Goal: Task Accomplishment & Management: Manage account settings

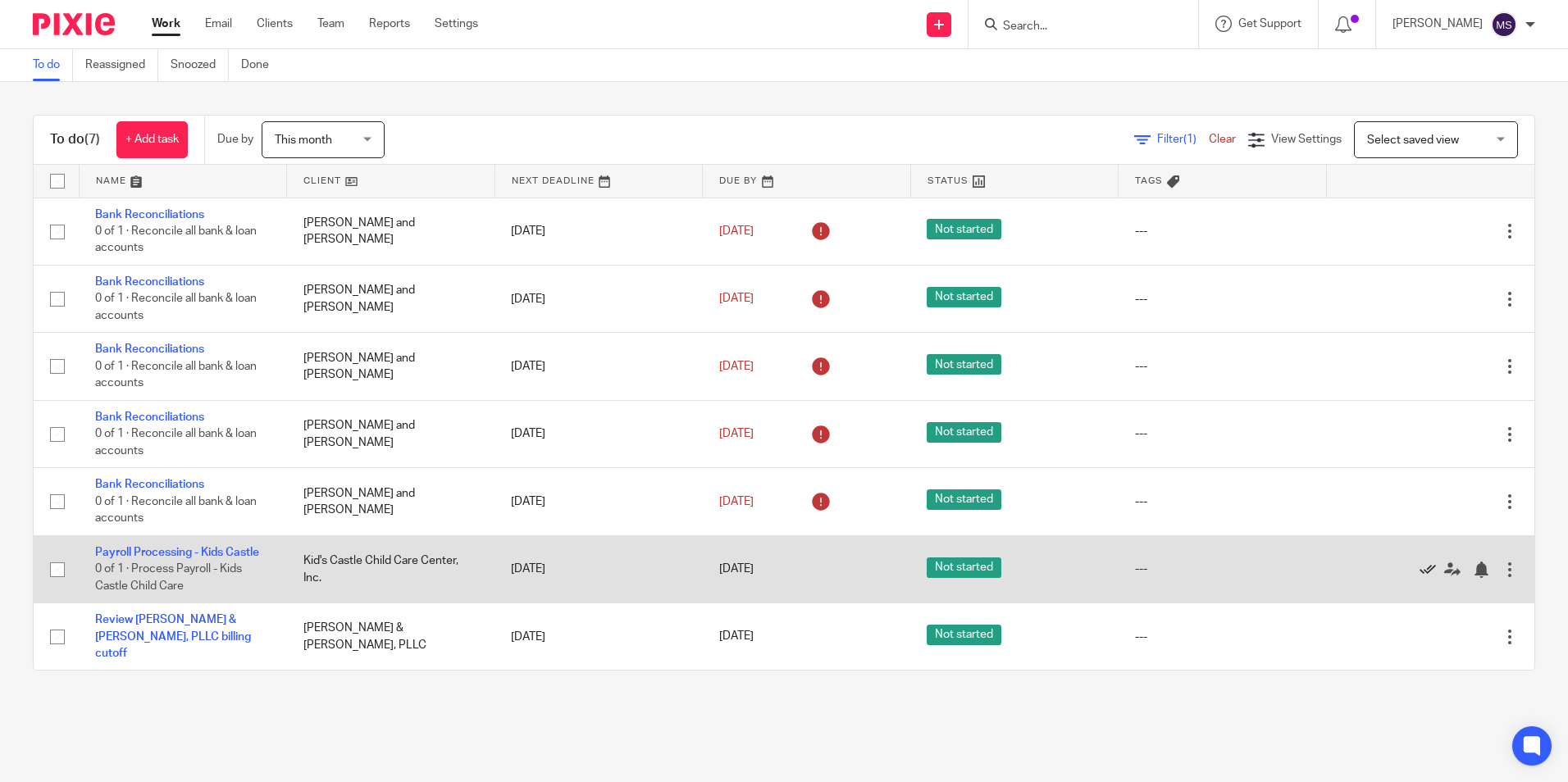
click at [1420, 566] on icon at bounding box center [1428, 570] width 16 height 16
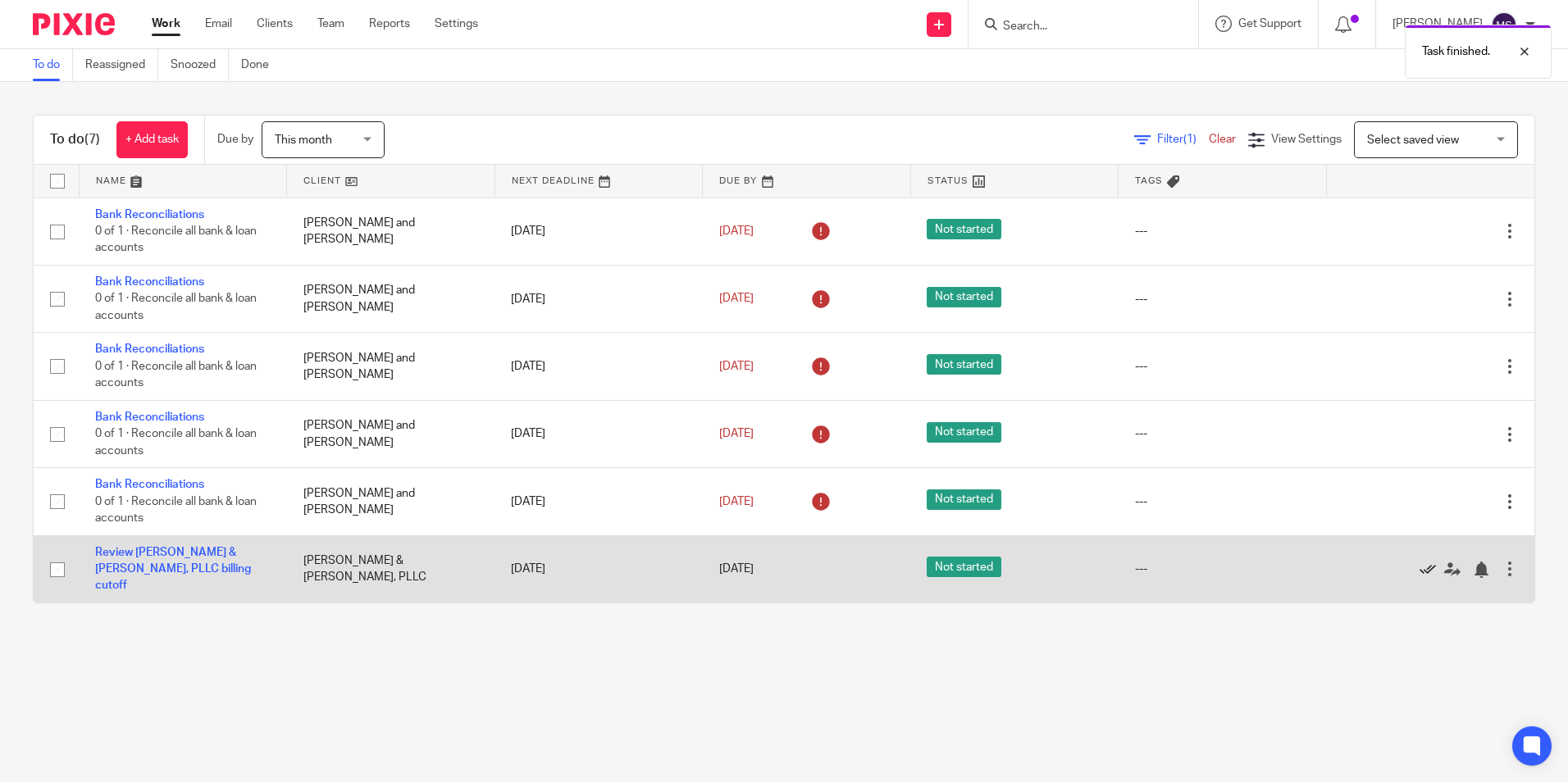
click at [1420, 563] on icon at bounding box center [1428, 570] width 16 height 16
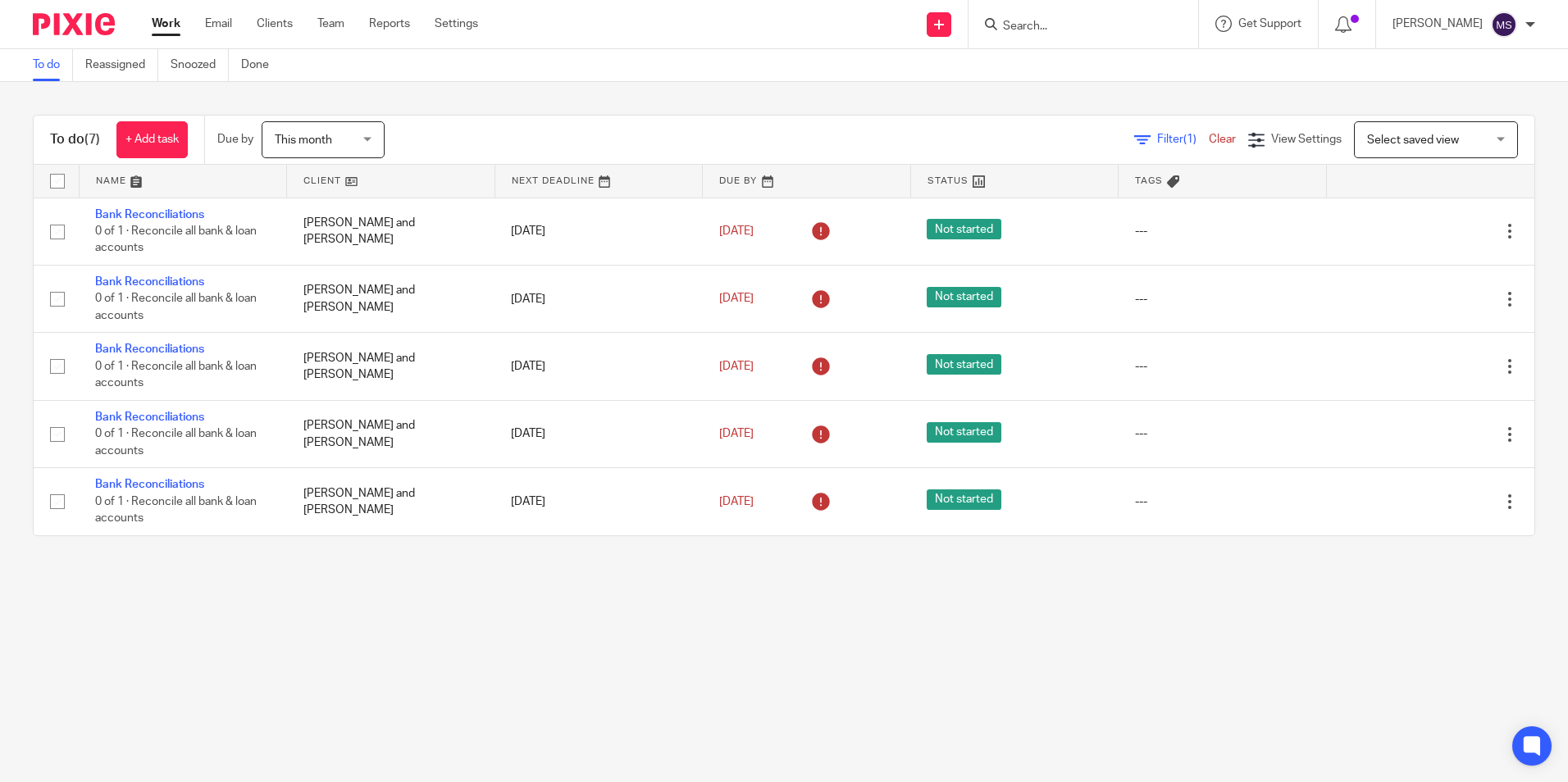
click at [1034, 25] on input "Search" at bounding box center [1075, 27] width 147 height 15
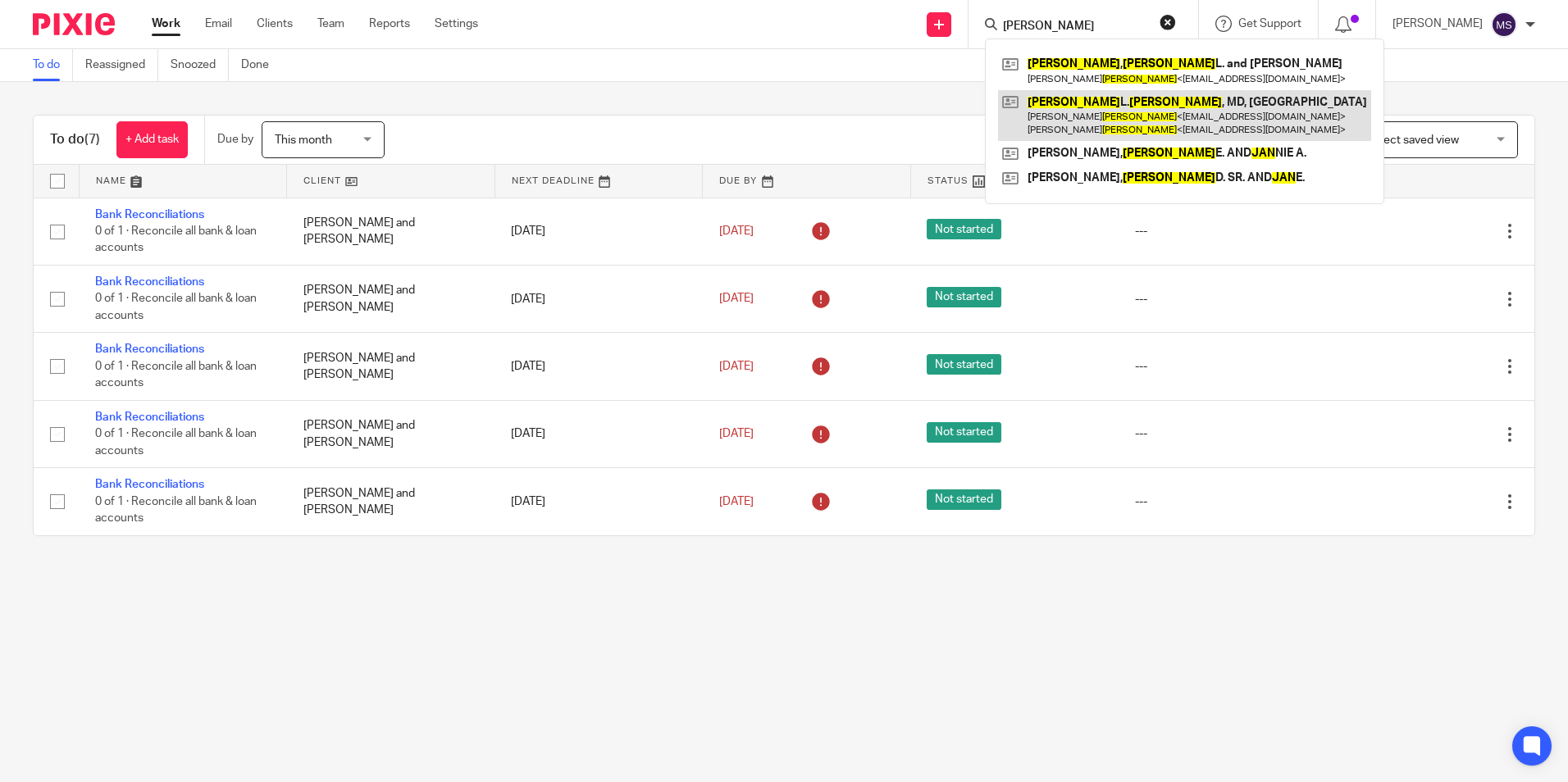
type input "james jean"
click at [1130, 105] on link at bounding box center [1184, 116] width 373 height 51
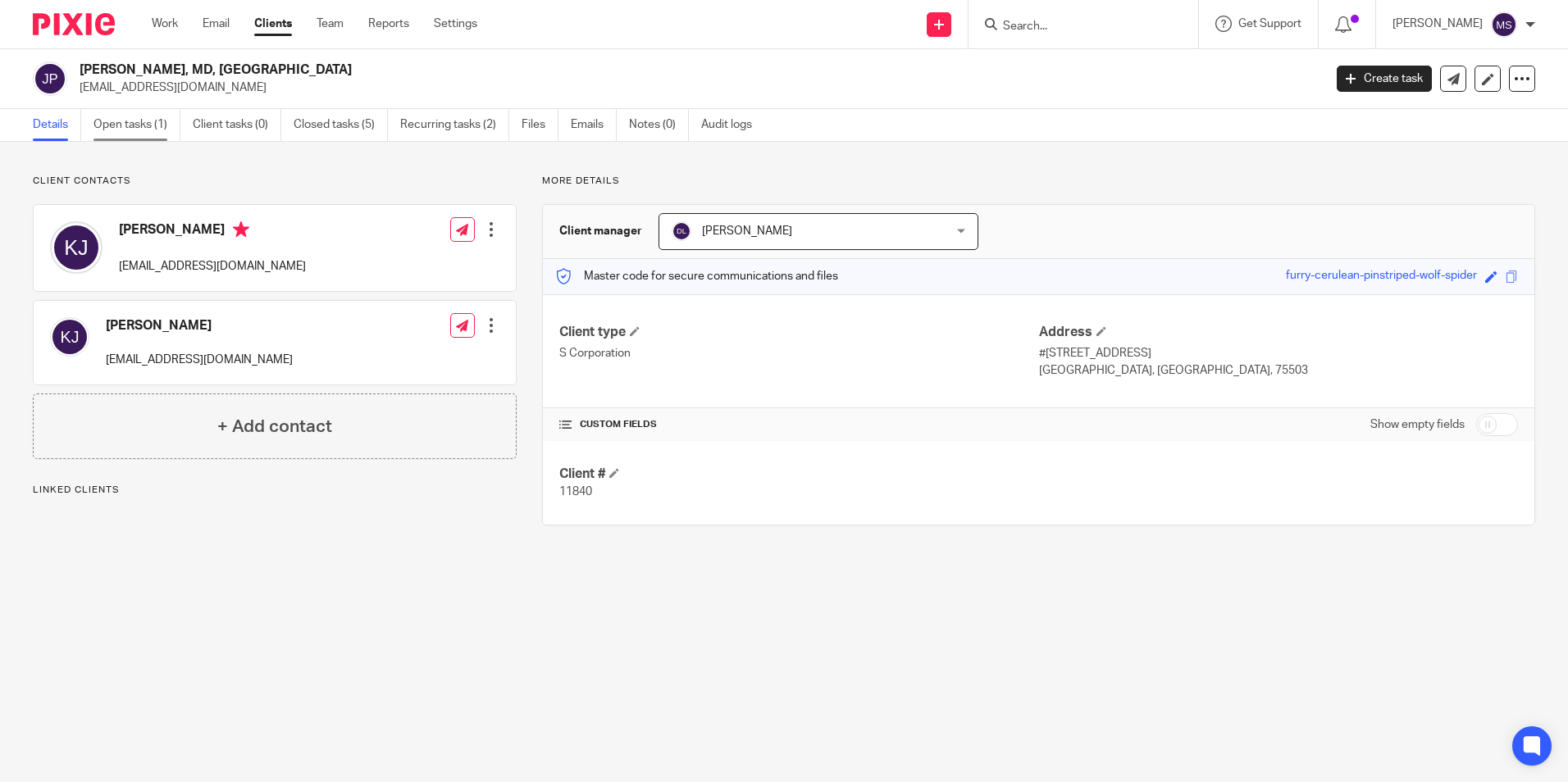
click at [124, 127] on link "Open tasks (1)" at bounding box center [138, 124] width 87 height 32
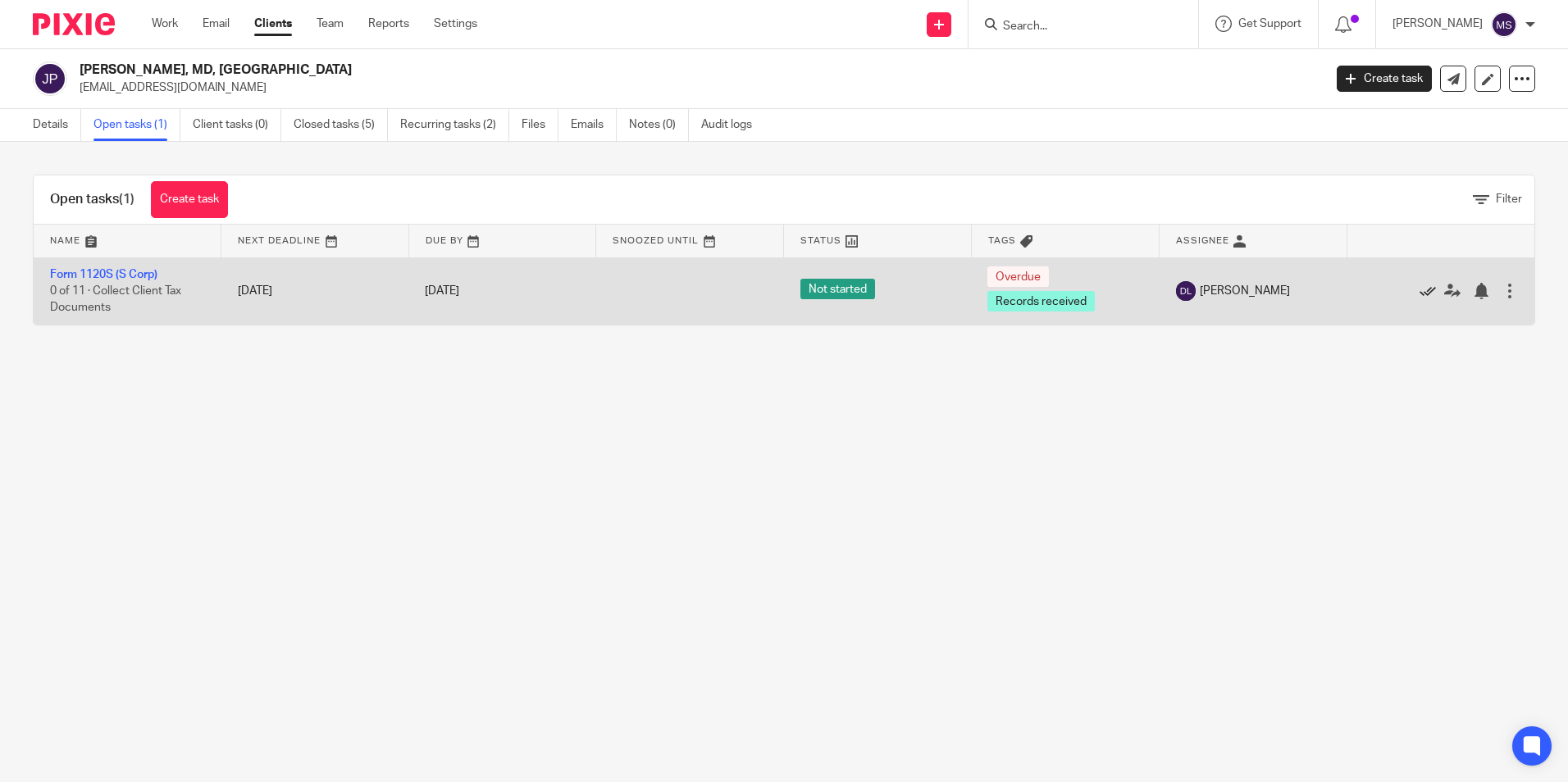
click at [1420, 286] on icon at bounding box center [1428, 291] width 16 height 16
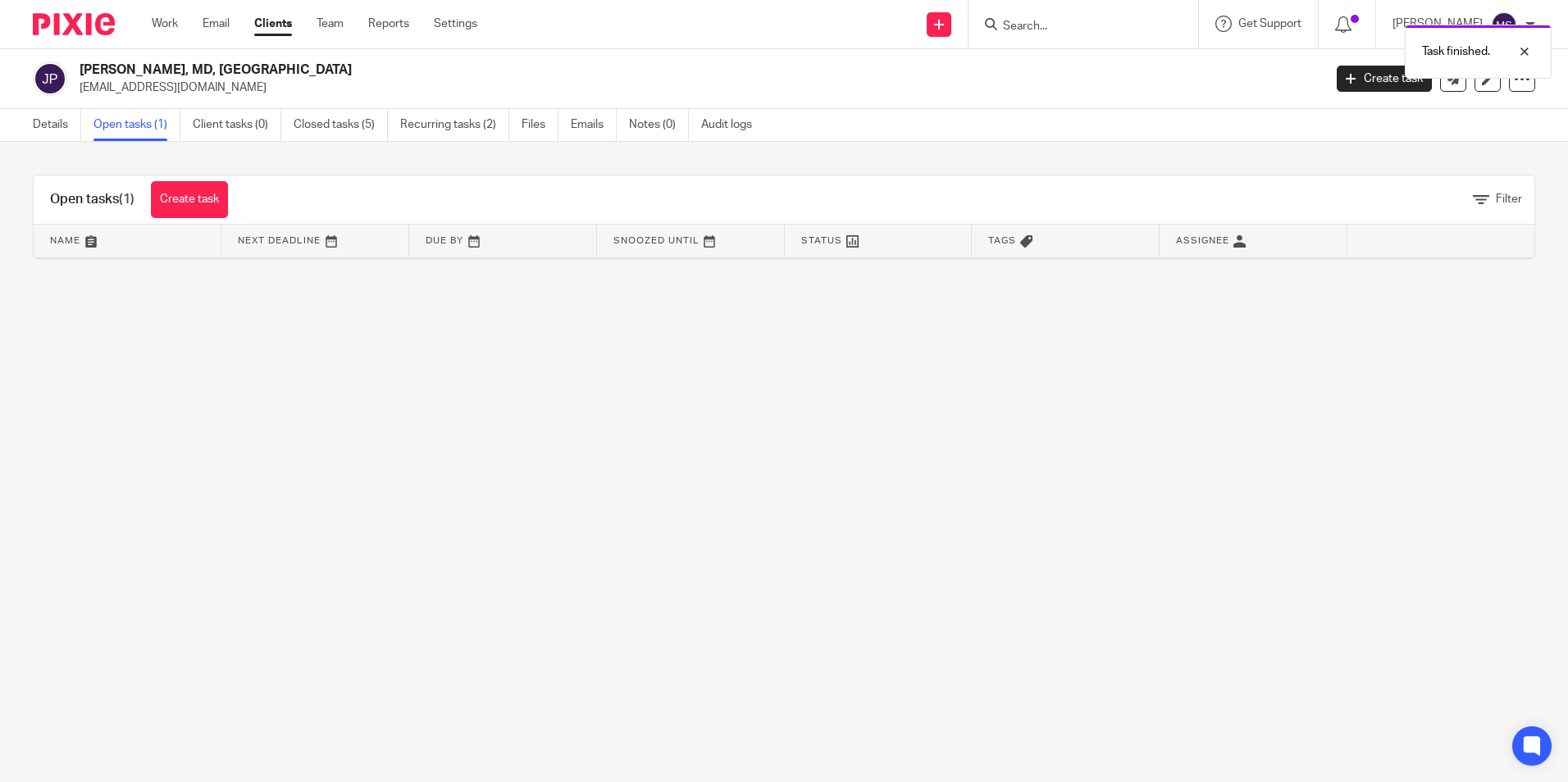
click at [143, 125] on link "Open tasks (1)" at bounding box center [138, 124] width 87 height 32
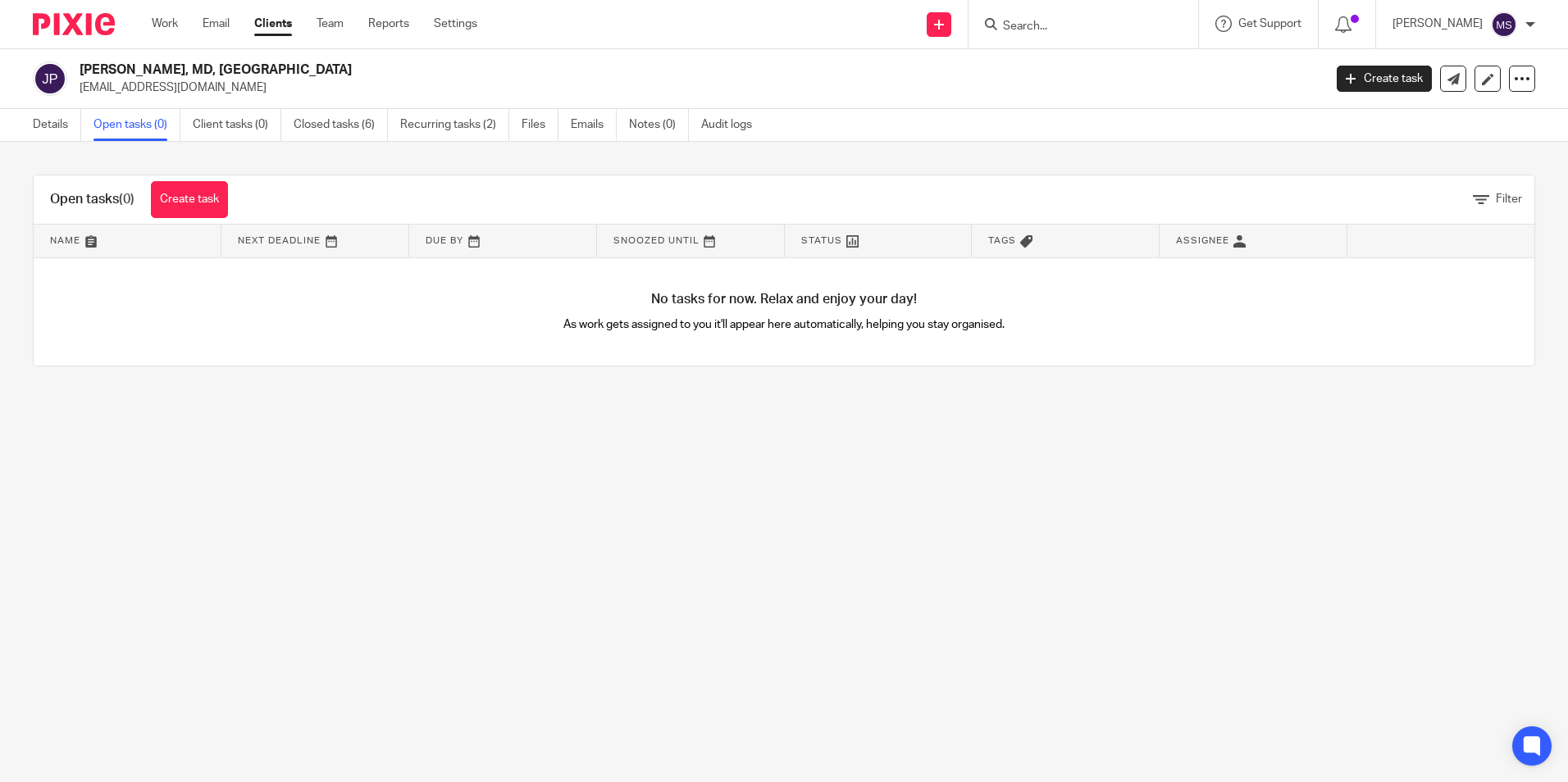
click at [1058, 30] on input "Search" at bounding box center [1075, 27] width 147 height 15
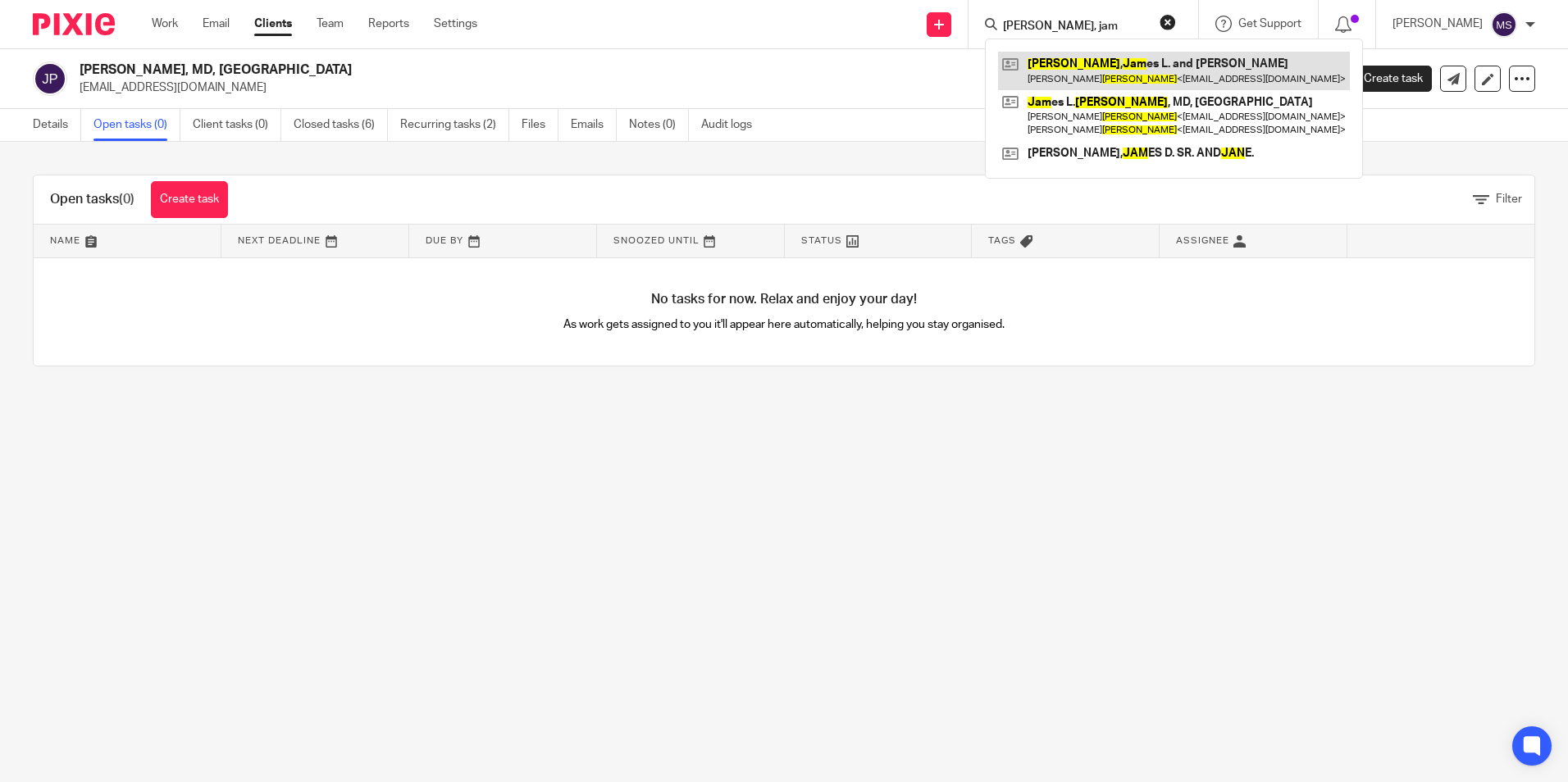
type input "jean, jam"
click at [1155, 71] on link at bounding box center [1174, 71] width 352 height 38
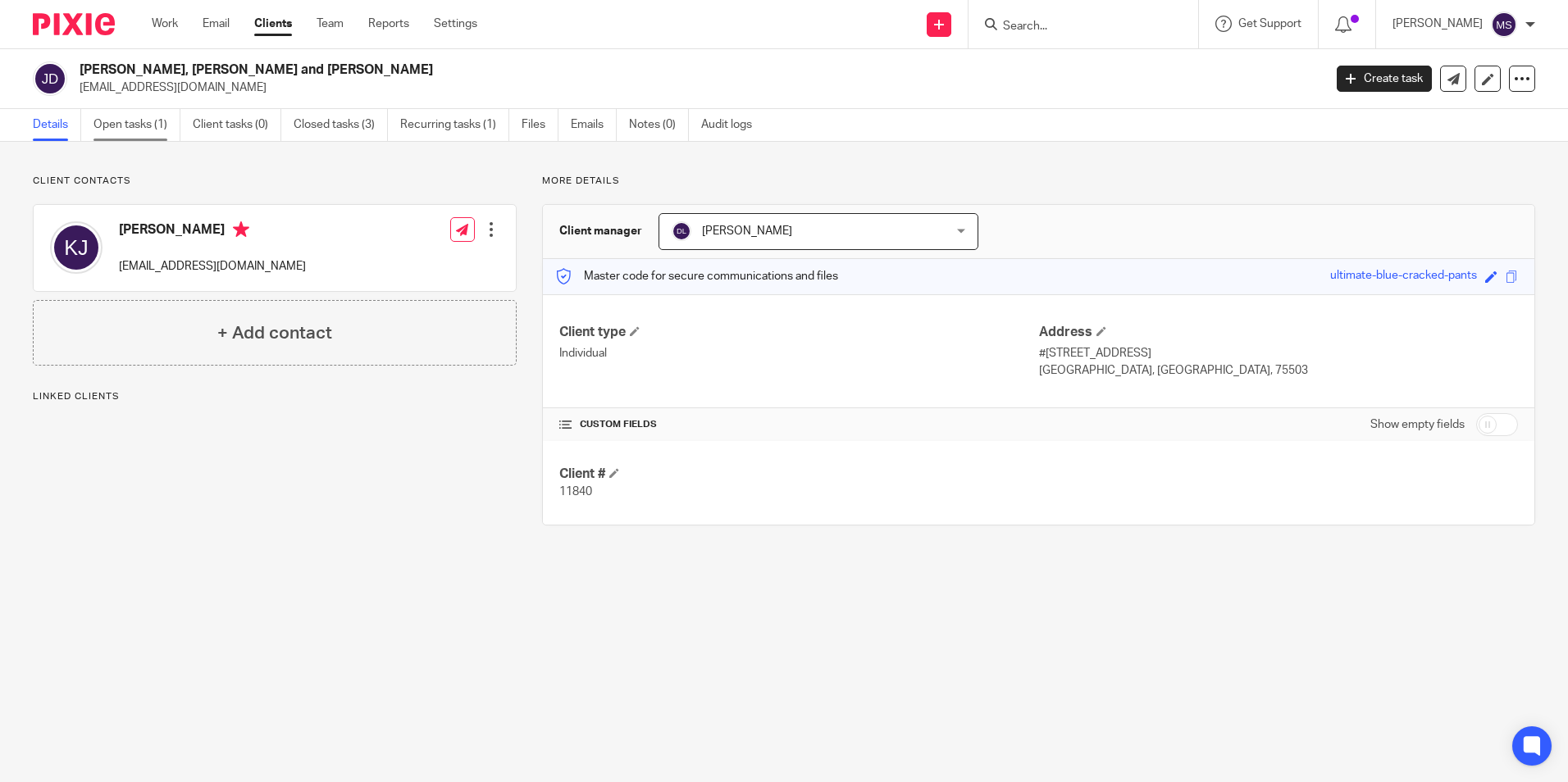
click at [143, 124] on link "Open tasks (1)" at bounding box center [138, 124] width 87 height 32
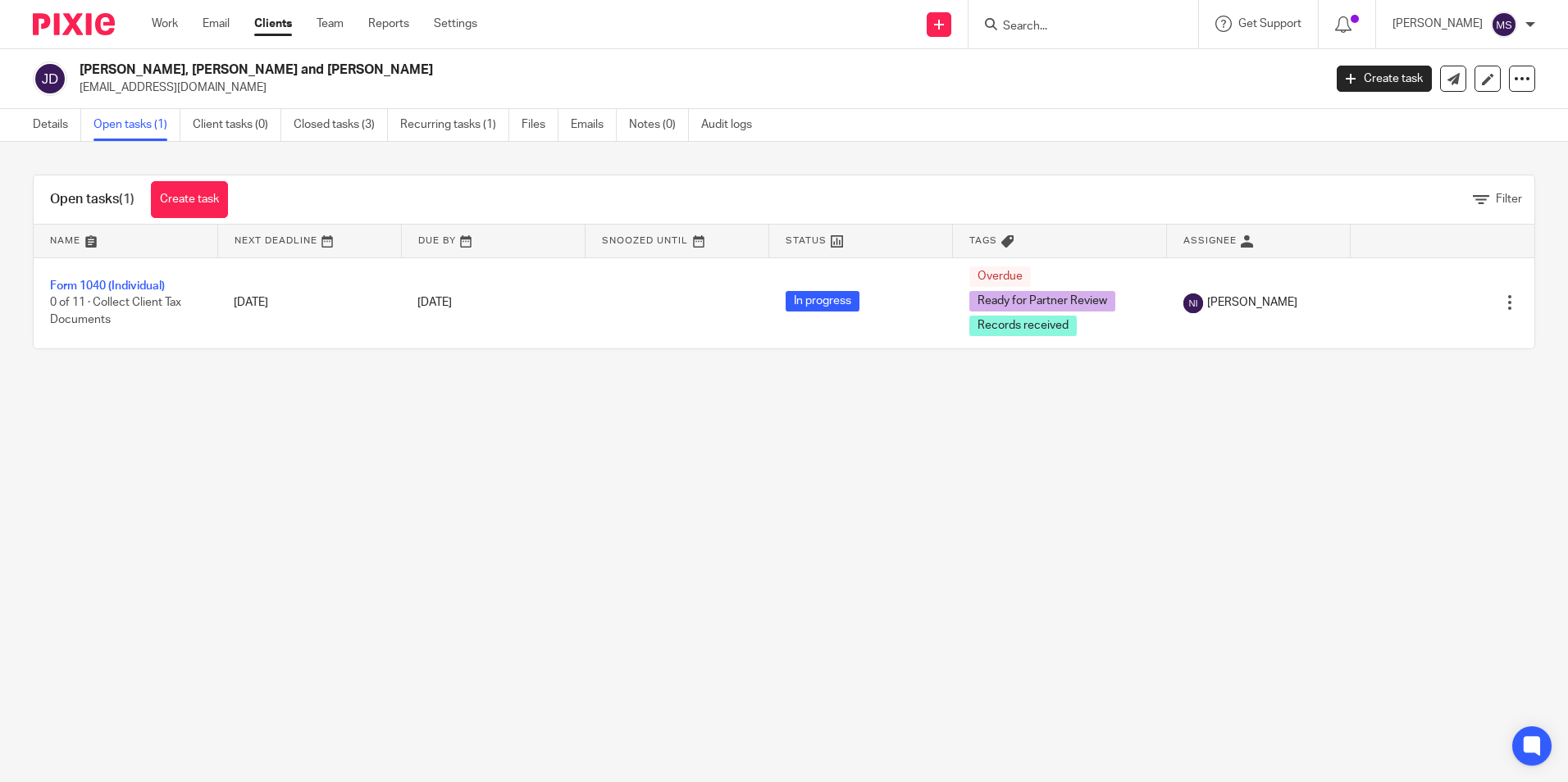
click at [1048, 28] on input "Search" at bounding box center [1075, 27] width 147 height 15
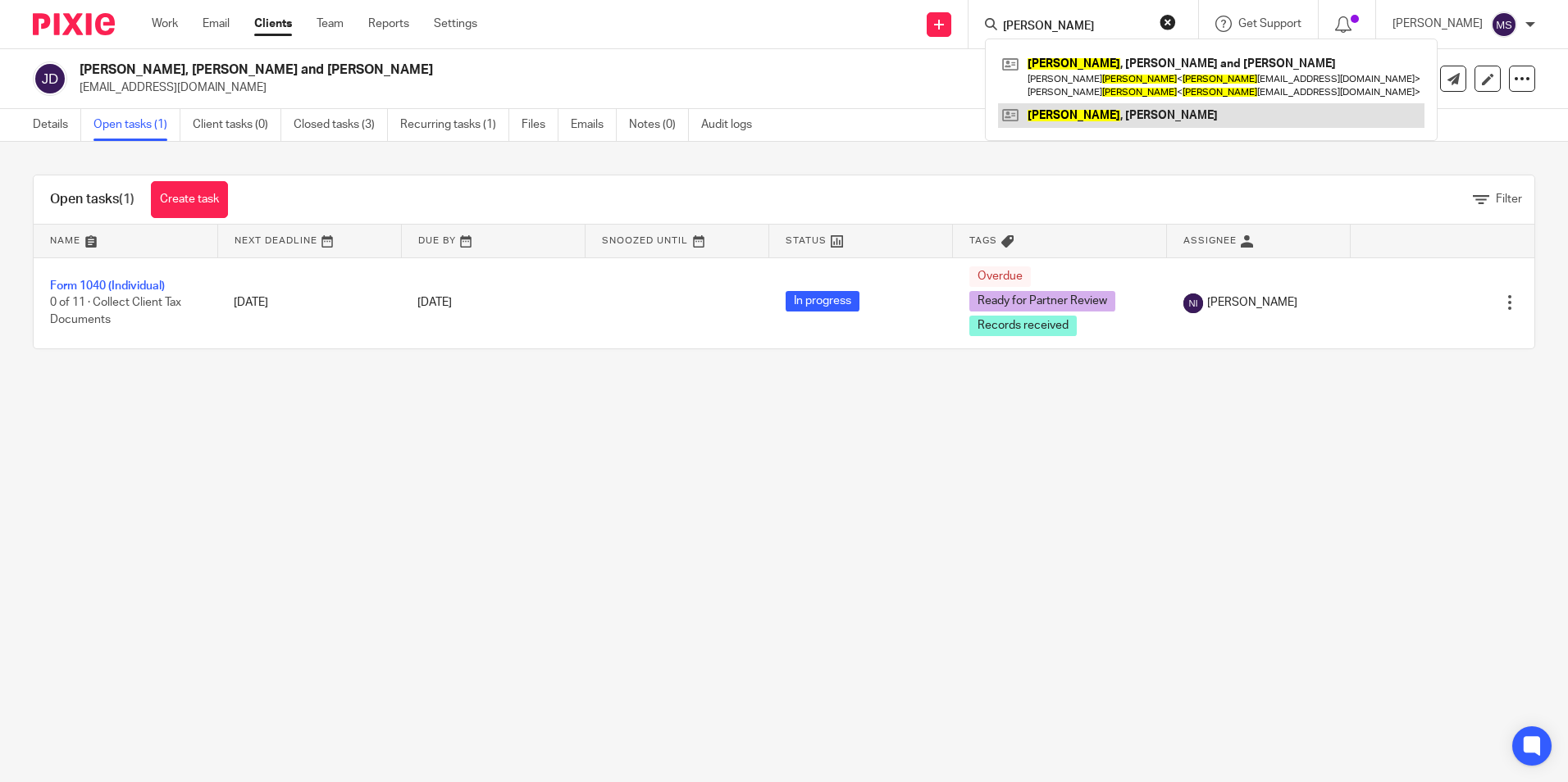
type input "[PERSON_NAME]"
click at [1146, 114] on link at bounding box center [1211, 115] width 427 height 25
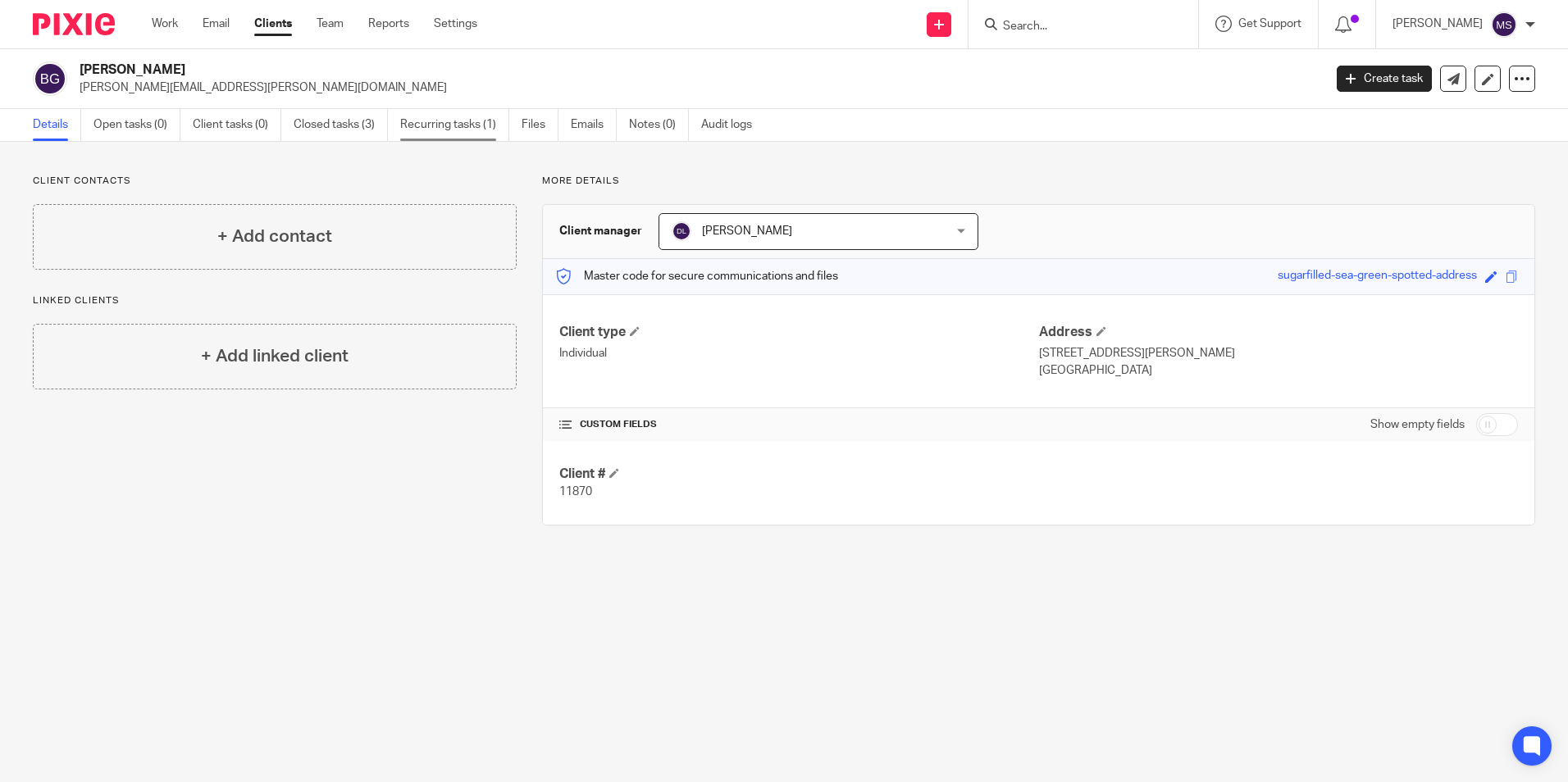
click at [466, 121] on link "Recurring tasks (1)" at bounding box center [455, 124] width 109 height 32
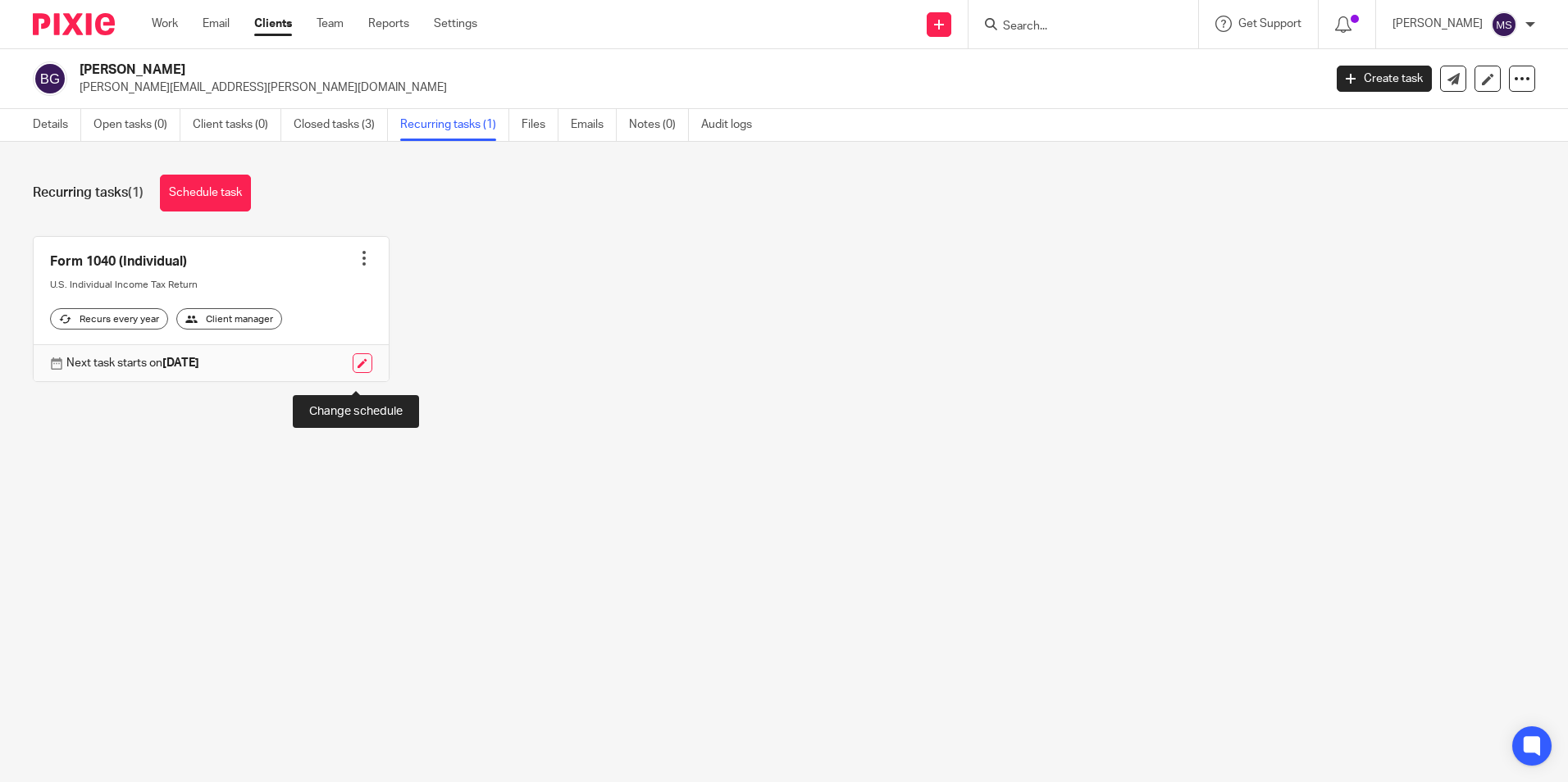
click at [357, 373] on link at bounding box center [362, 363] width 20 height 20
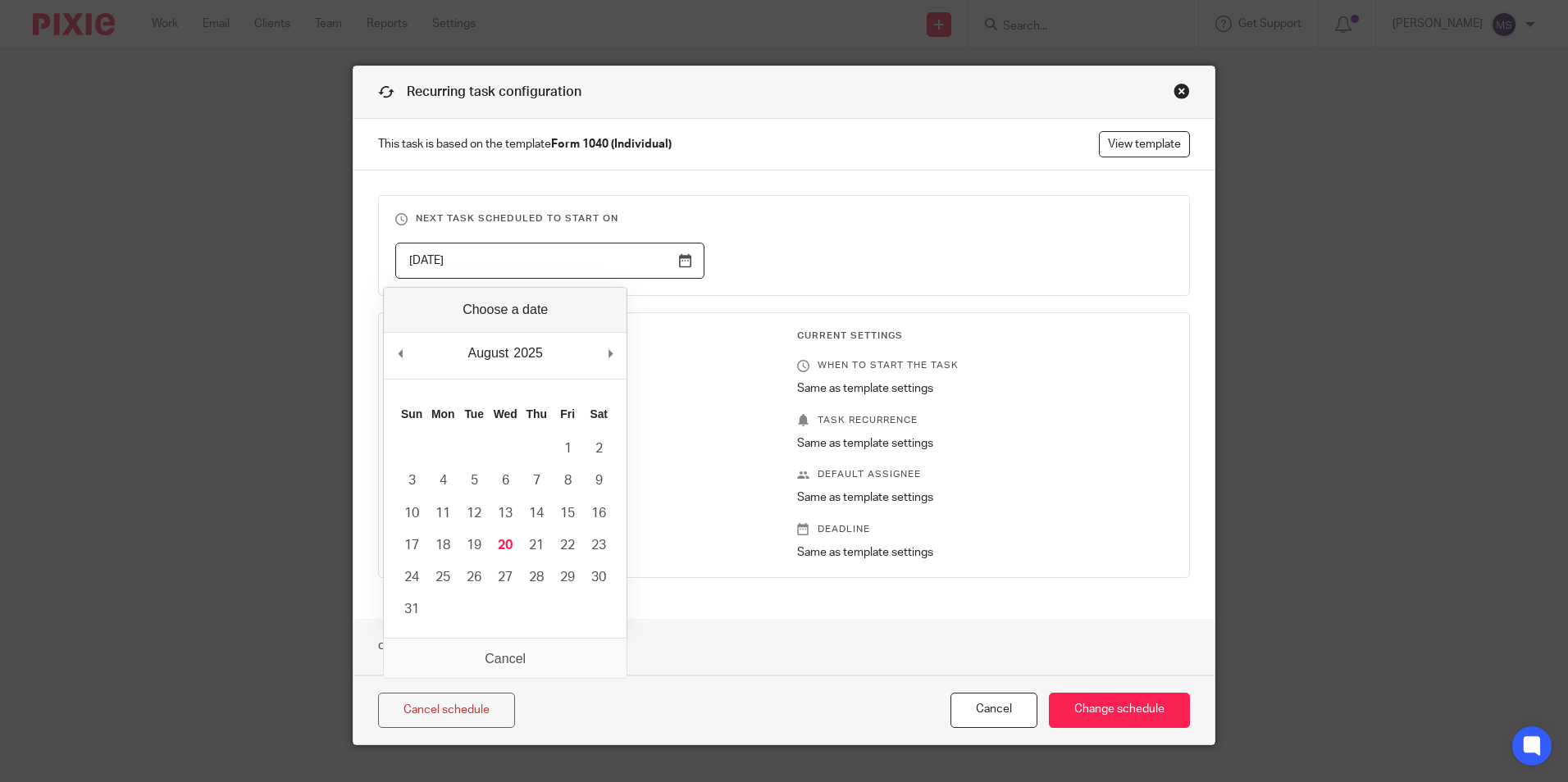
click at [644, 264] on input "2025-10-17" at bounding box center [549, 261] width 309 height 37
drag, startPoint x: 492, startPoint y: 261, endPoint x: 134, endPoint y: 246, distance: 358.3
click at [134, 246] on div "Recurring task configuration This task is based on the template Form 1040 (Indi…" at bounding box center [784, 391] width 1568 height 782
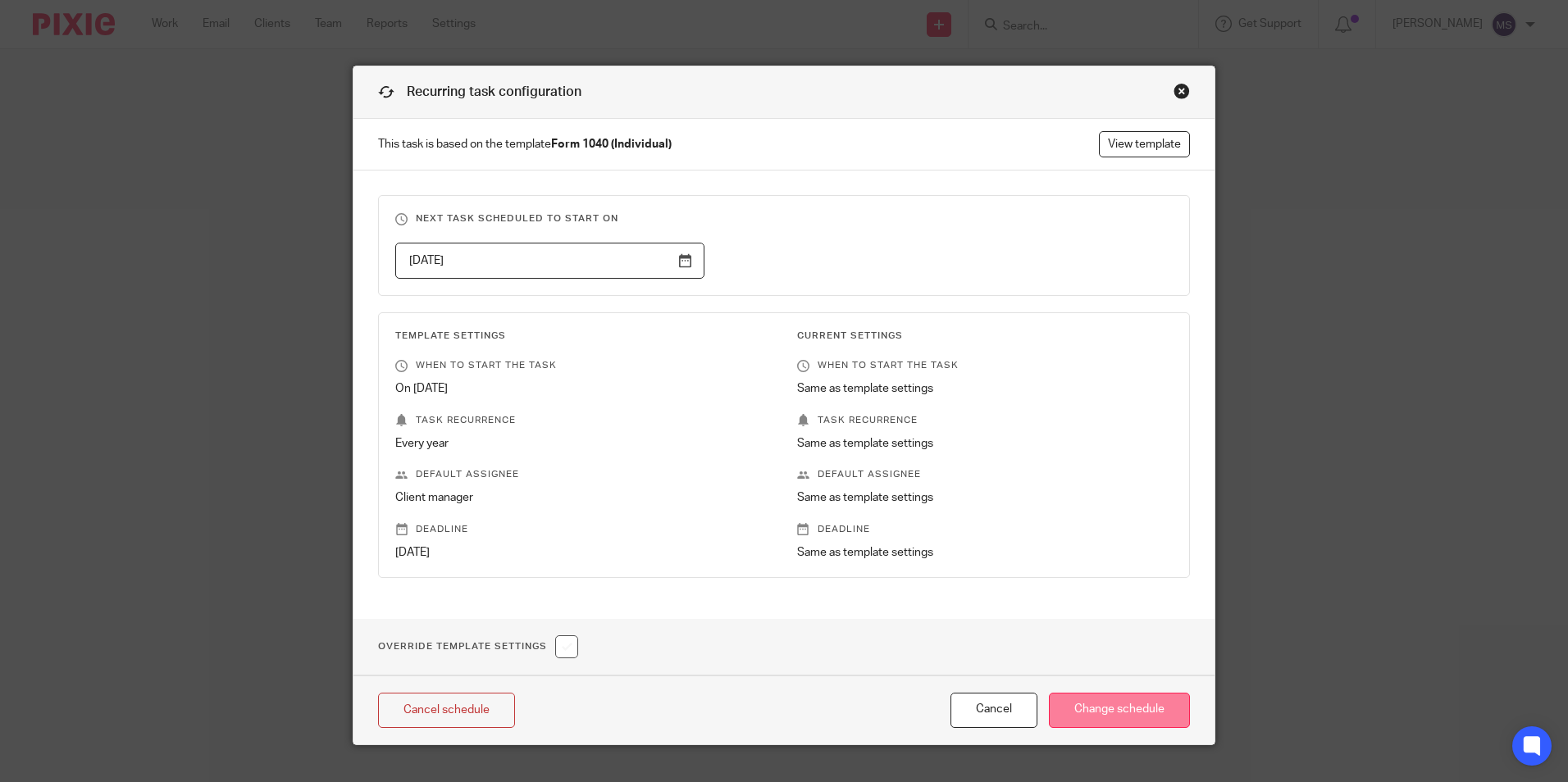
type input "2026-10-17"
click at [1131, 708] on input "Change schedule" at bounding box center [1119, 710] width 141 height 35
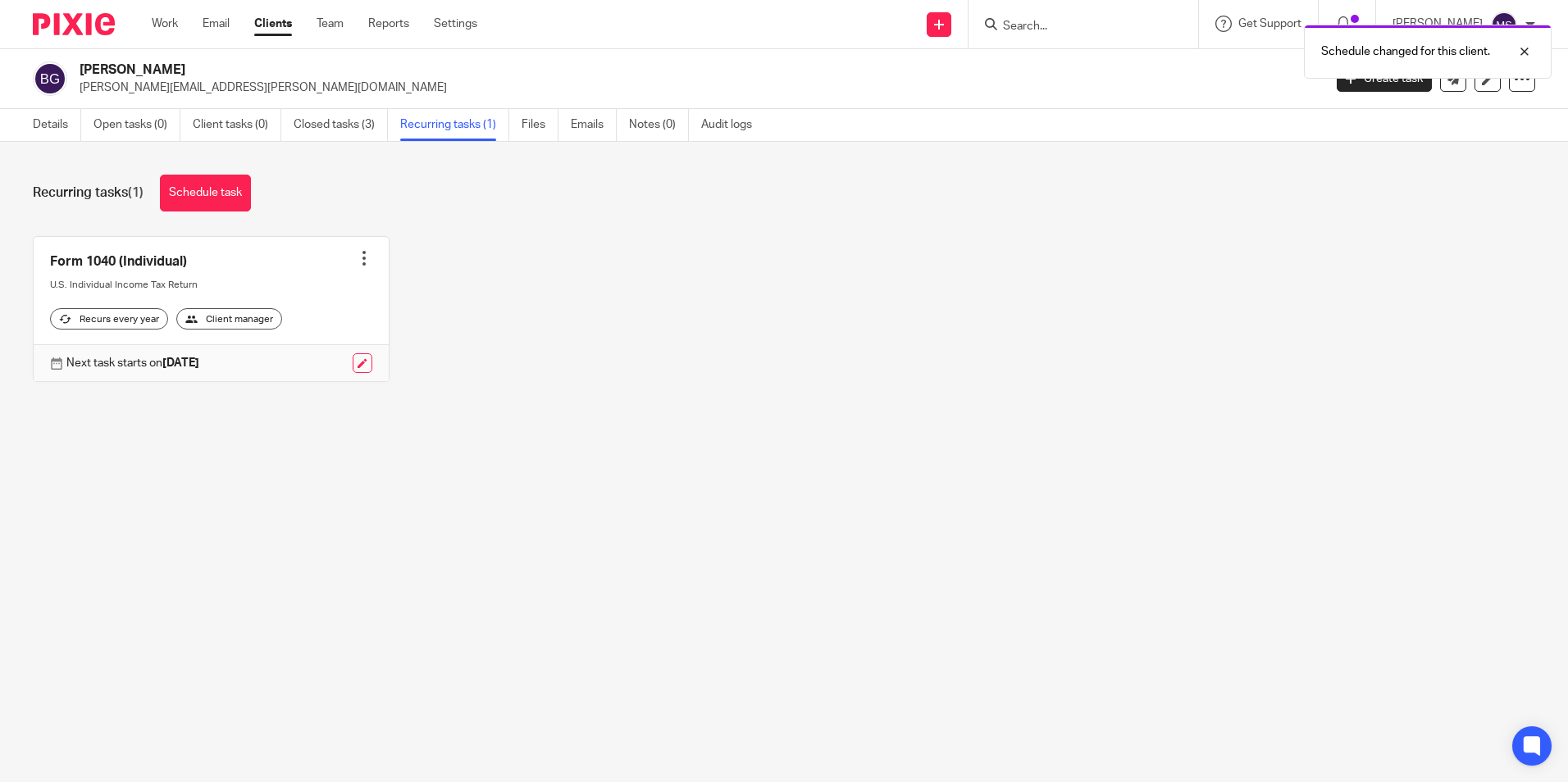
click at [357, 256] on div at bounding box center [364, 258] width 16 height 16
click at [289, 289] on link "Create task" at bounding box center [296, 295] width 131 height 24
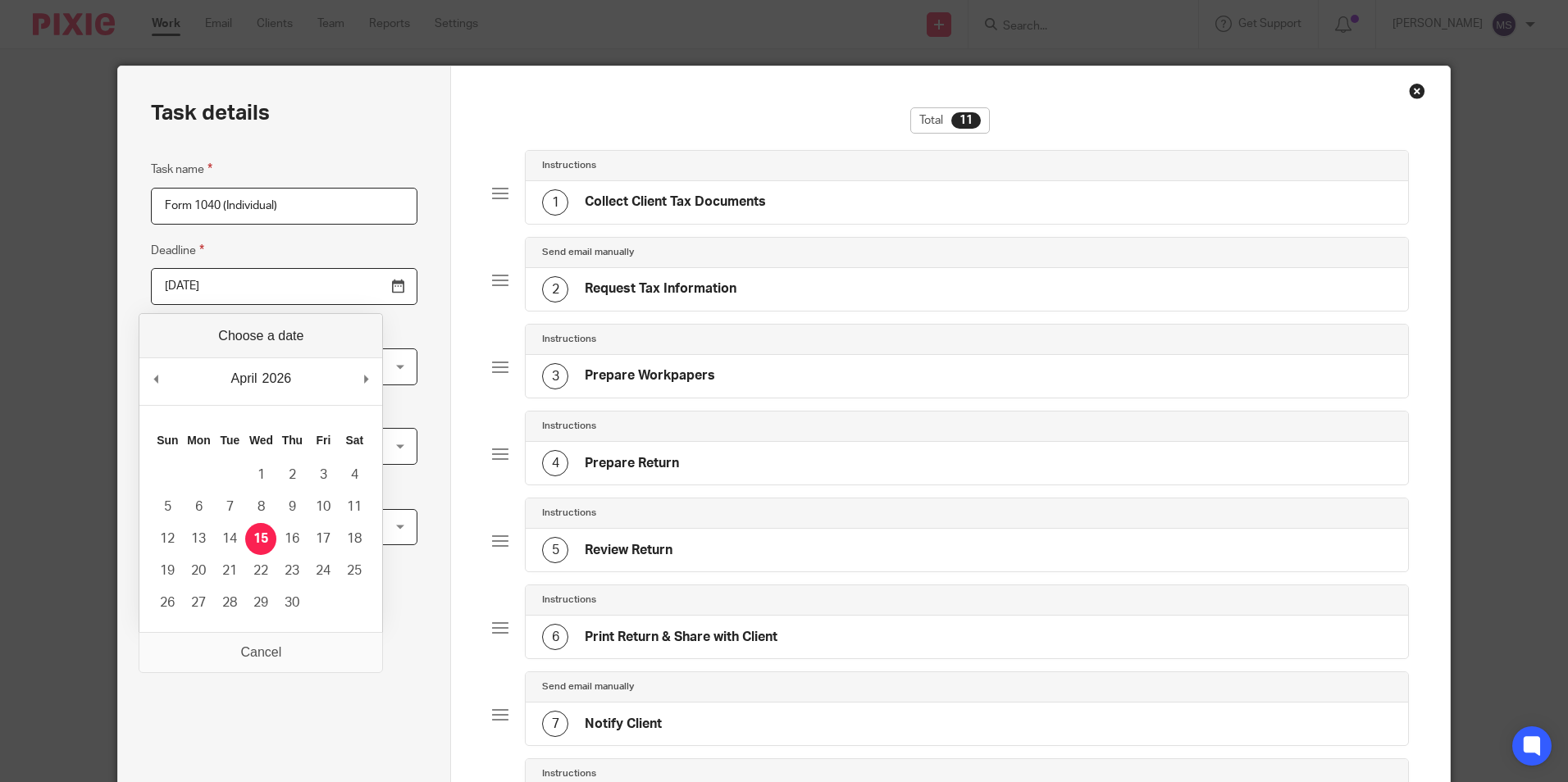
click at [234, 286] on input "2026-04-15" at bounding box center [284, 286] width 267 height 37
type input "2025-10-15"
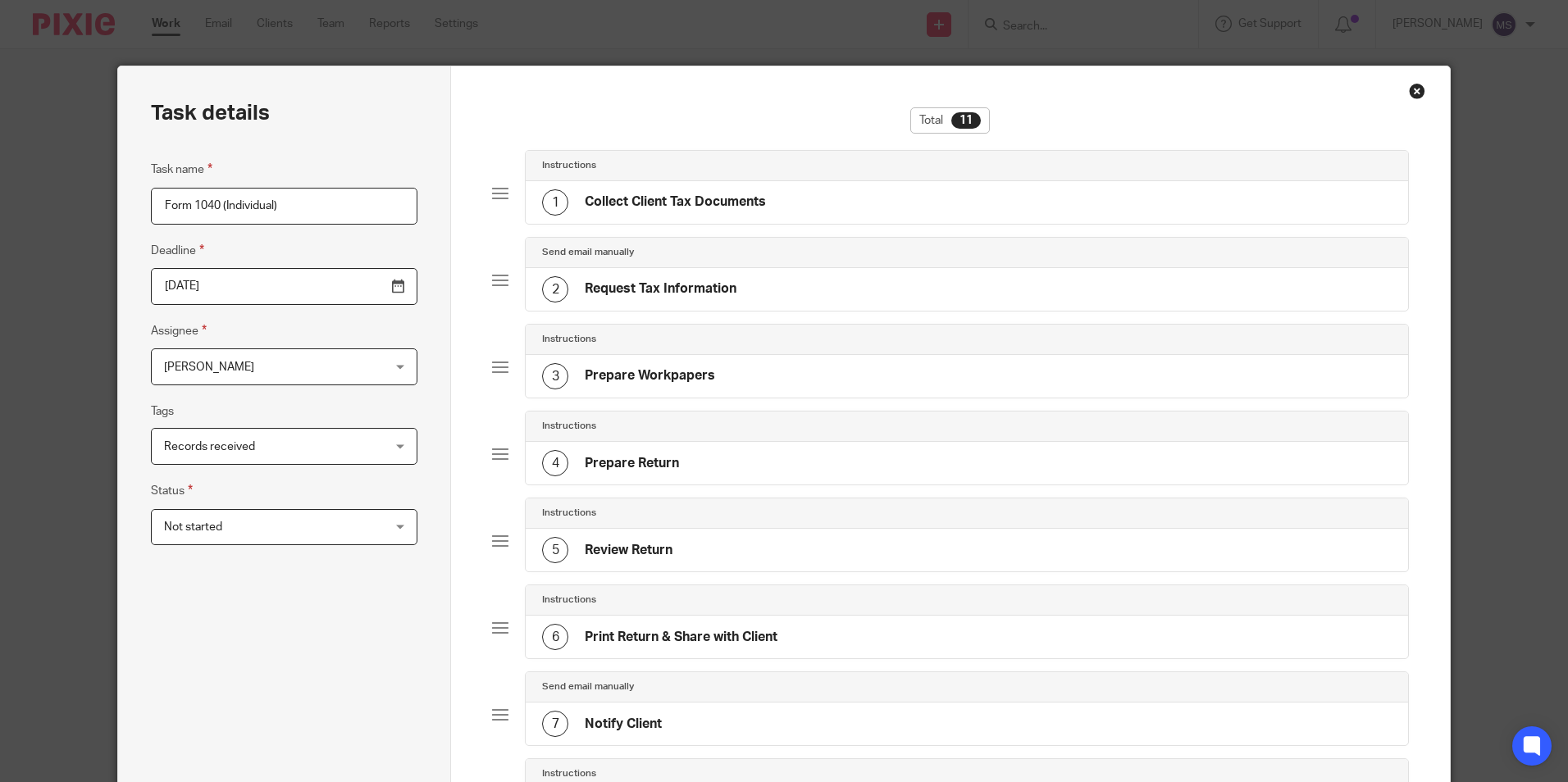
click at [250, 369] on span "[PERSON_NAME]" at bounding box center [264, 366] width 202 height 35
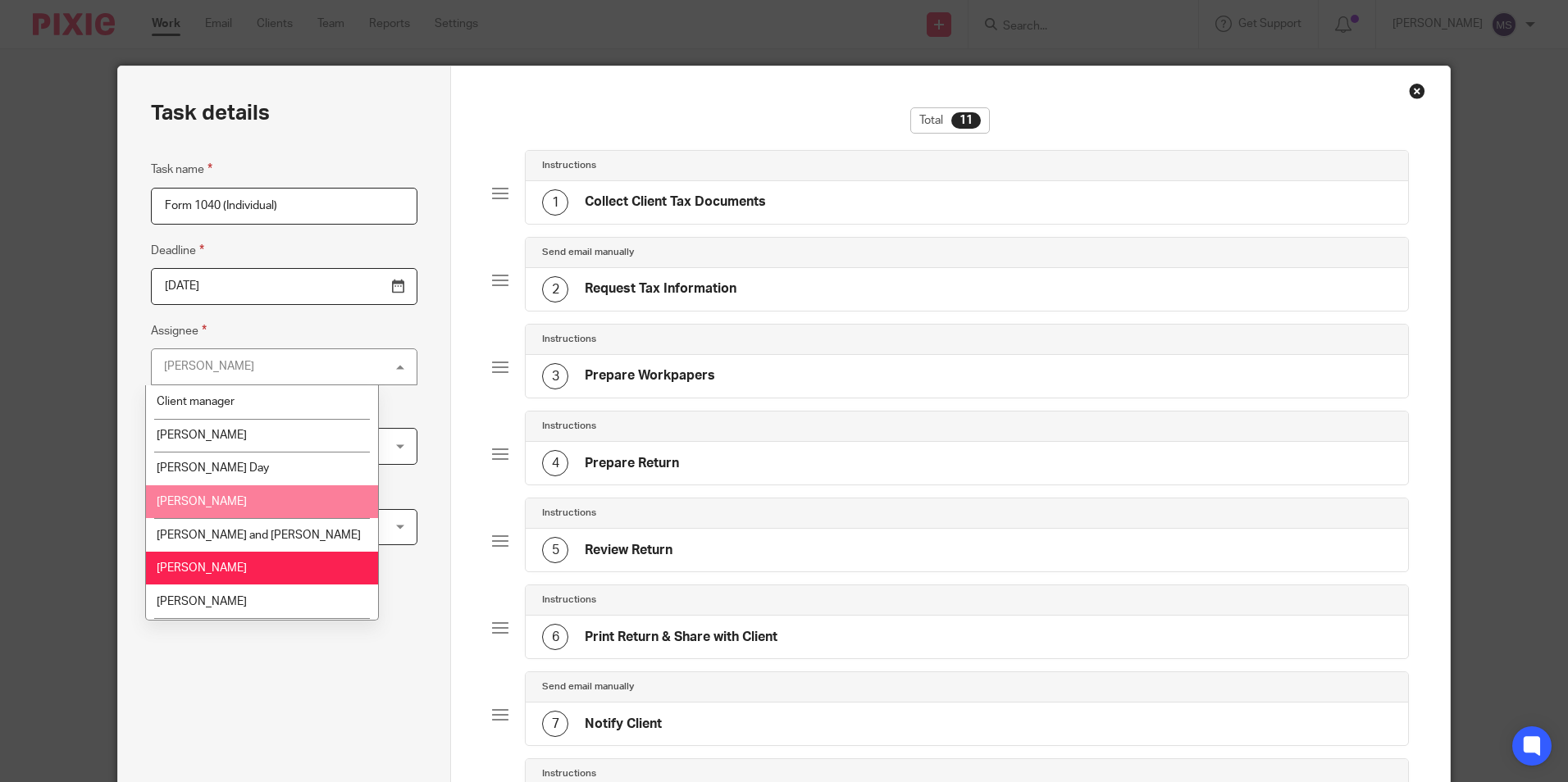
click at [217, 494] on li "Debra Lee" at bounding box center [262, 501] width 232 height 34
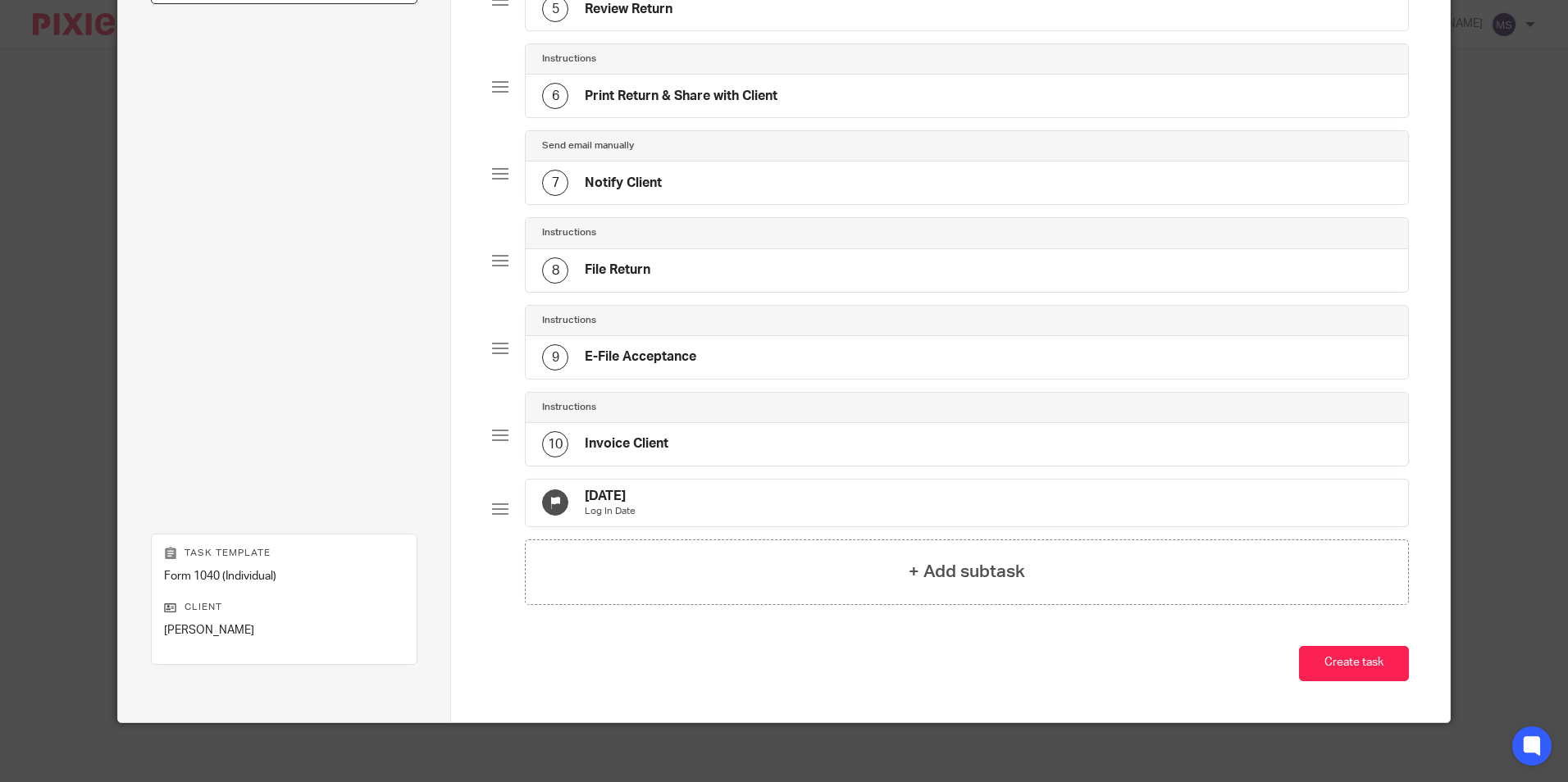
scroll to position [561, 0]
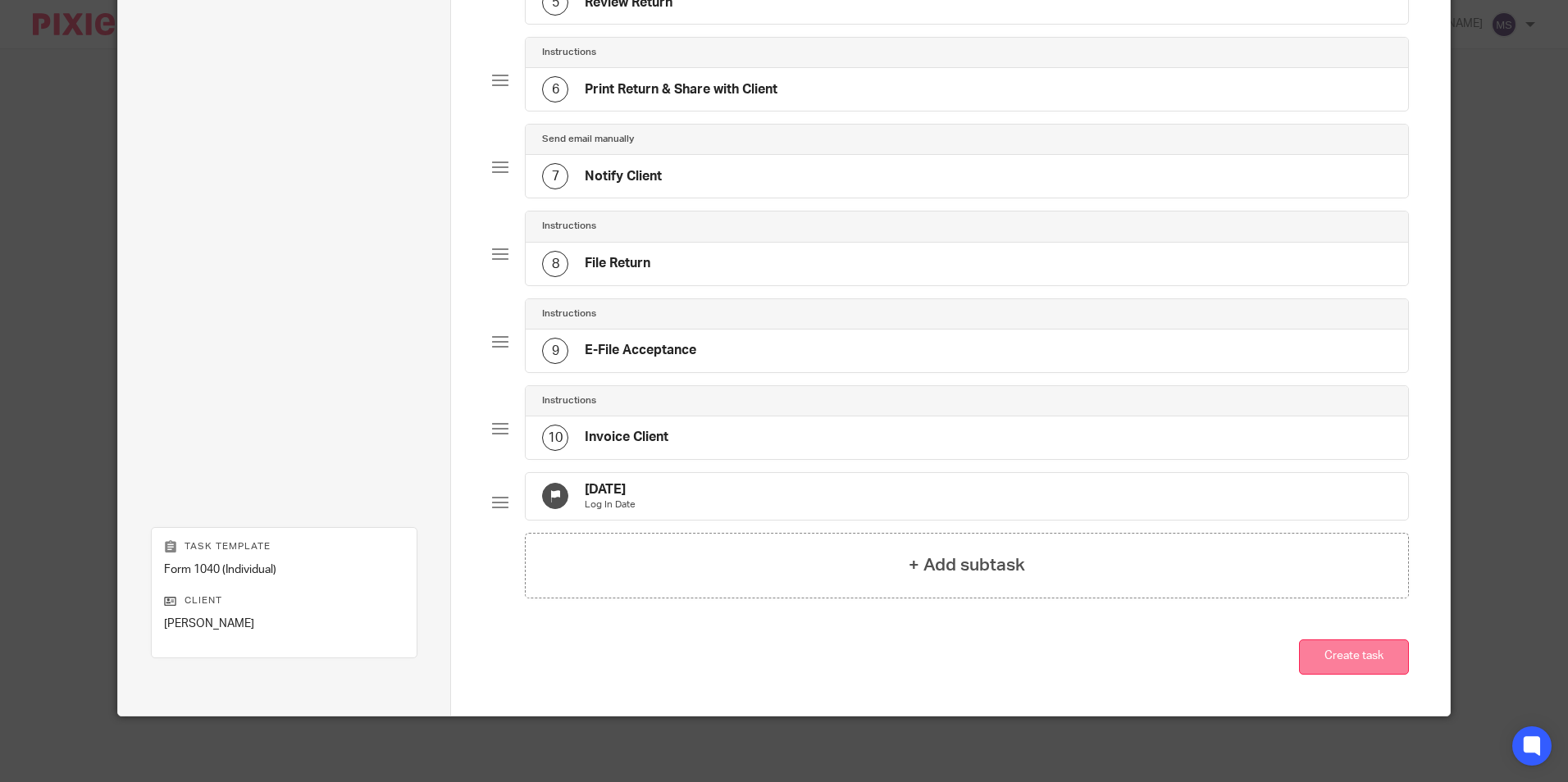
click at [1341, 651] on button "Create task" at bounding box center [1353, 657] width 110 height 35
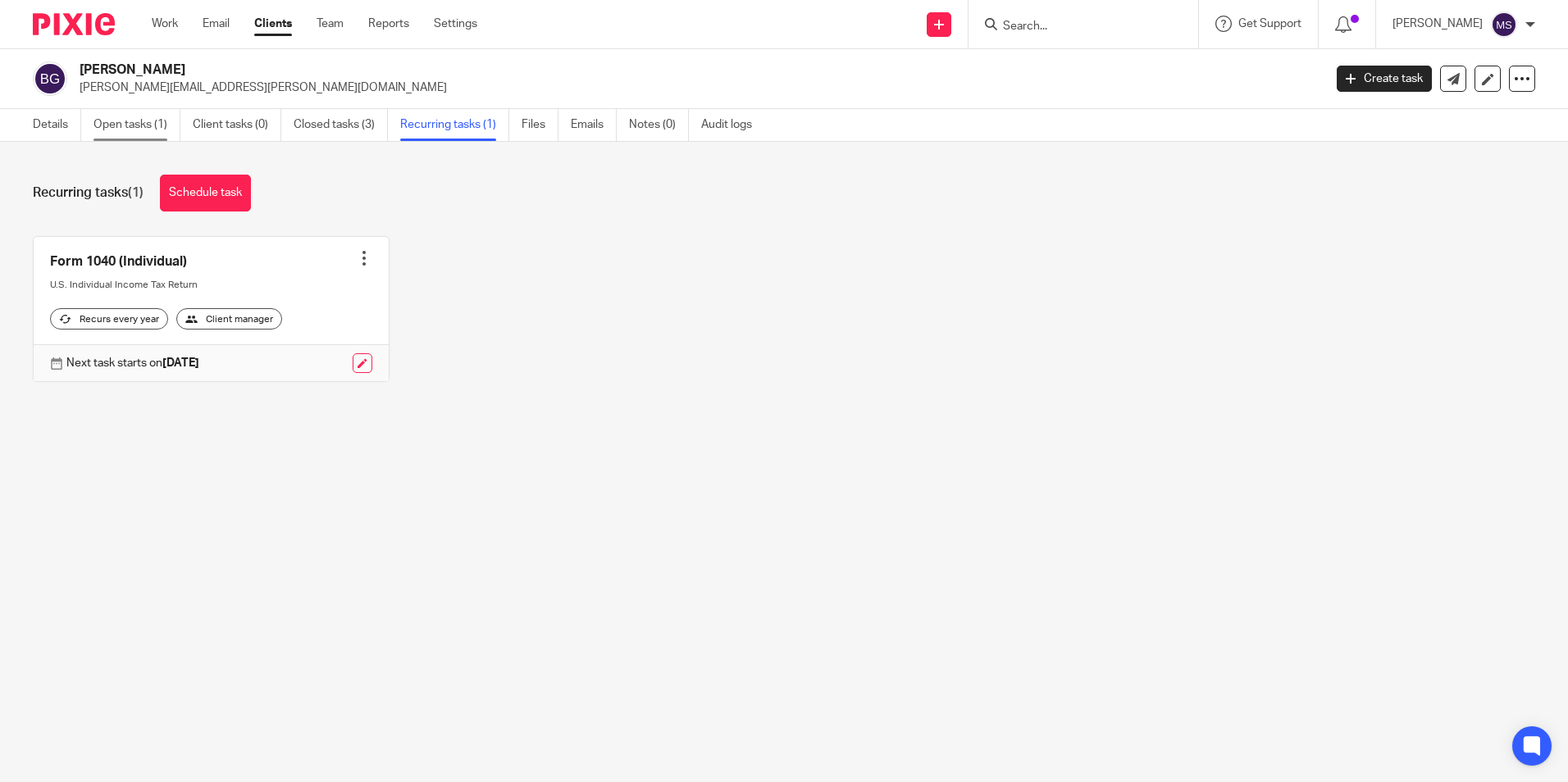
click at [134, 121] on link "Open tasks (1)" at bounding box center [138, 124] width 87 height 32
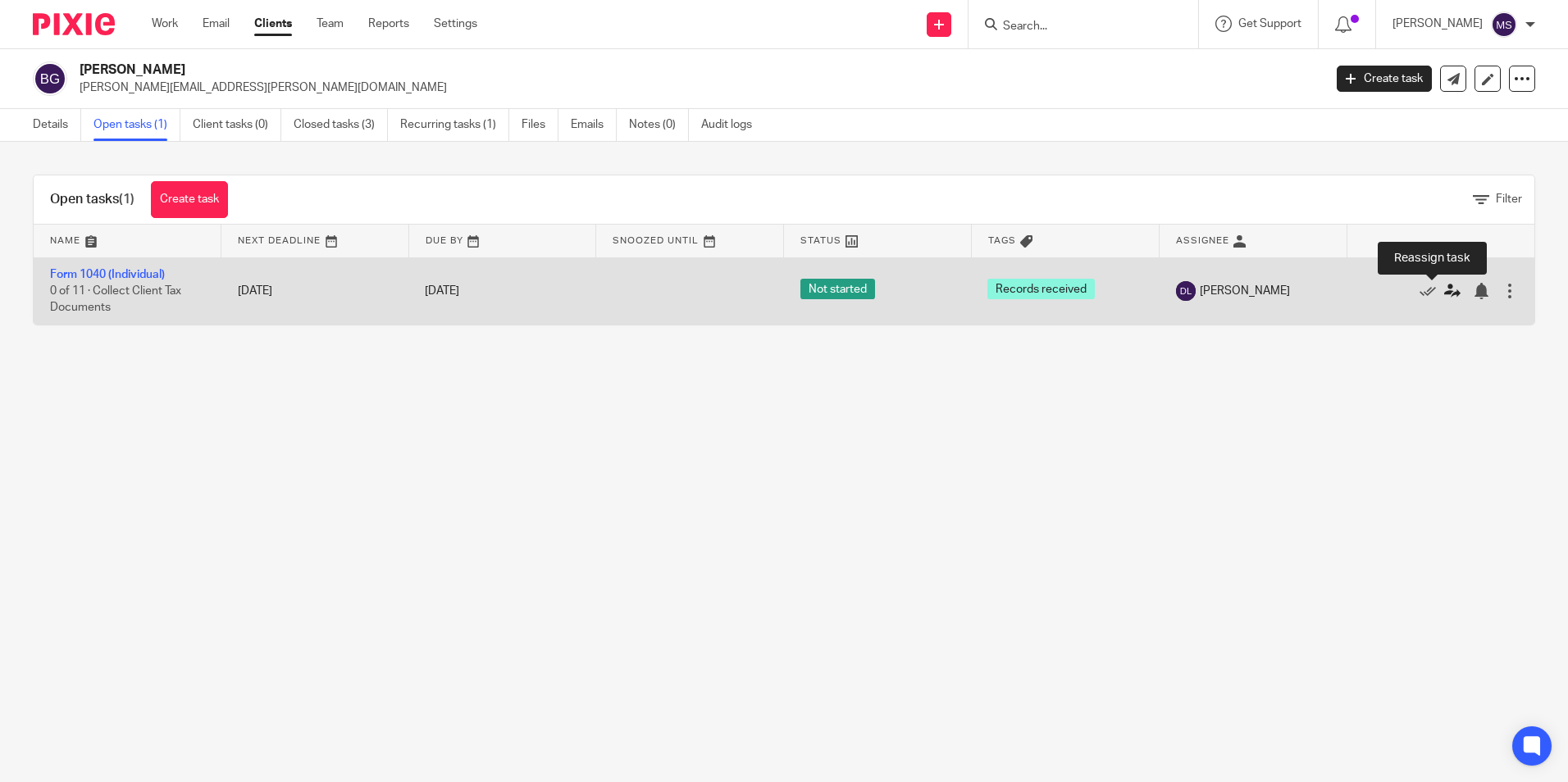
click at [1444, 286] on icon at bounding box center [1452, 291] width 16 height 16
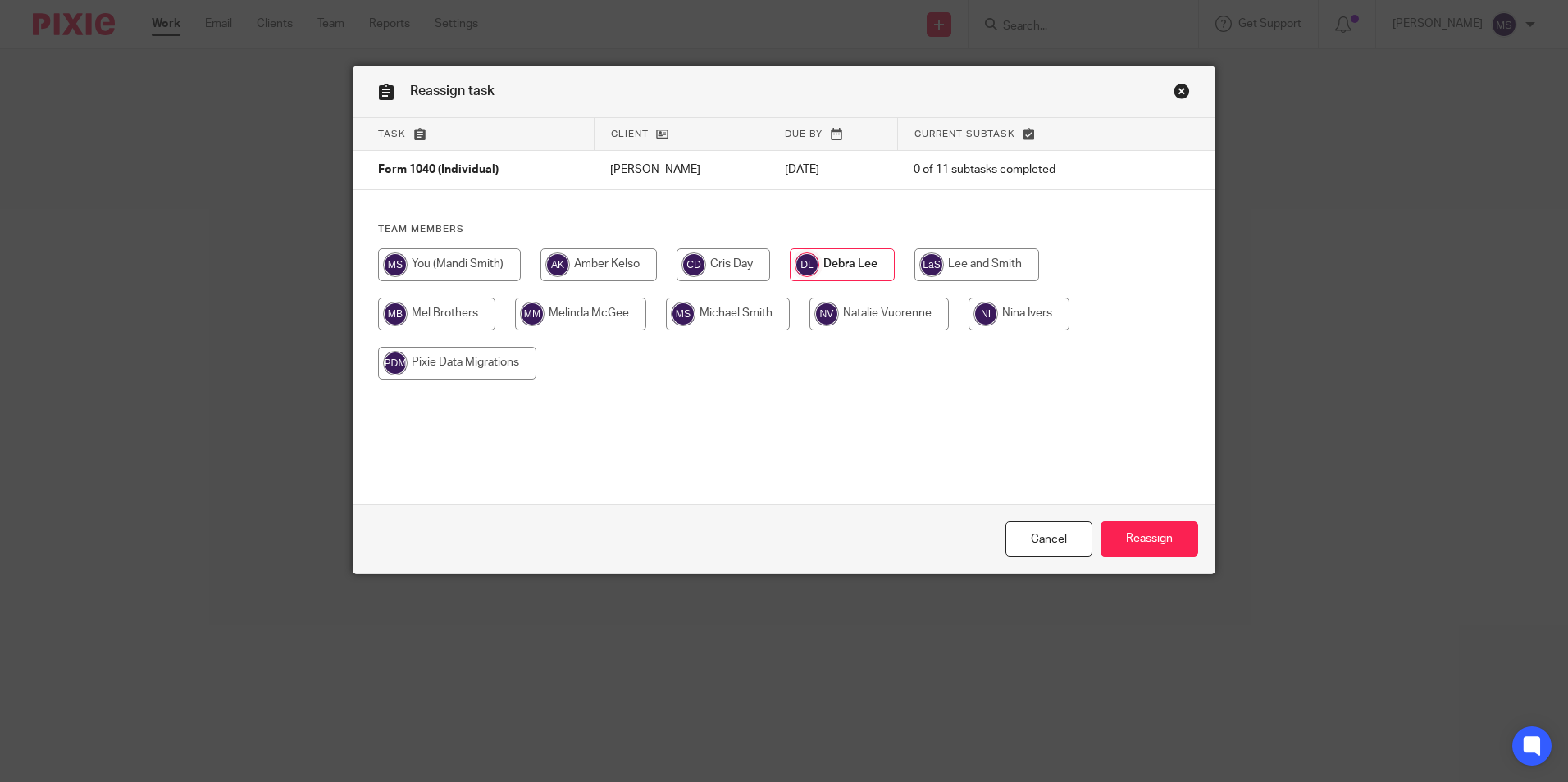
click at [597, 261] on input "radio" at bounding box center [598, 265] width 116 height 33
radio input "true"
click at [1136, 535] on input "Reassign" at bounding box center [1149, 538] width 97 height 35
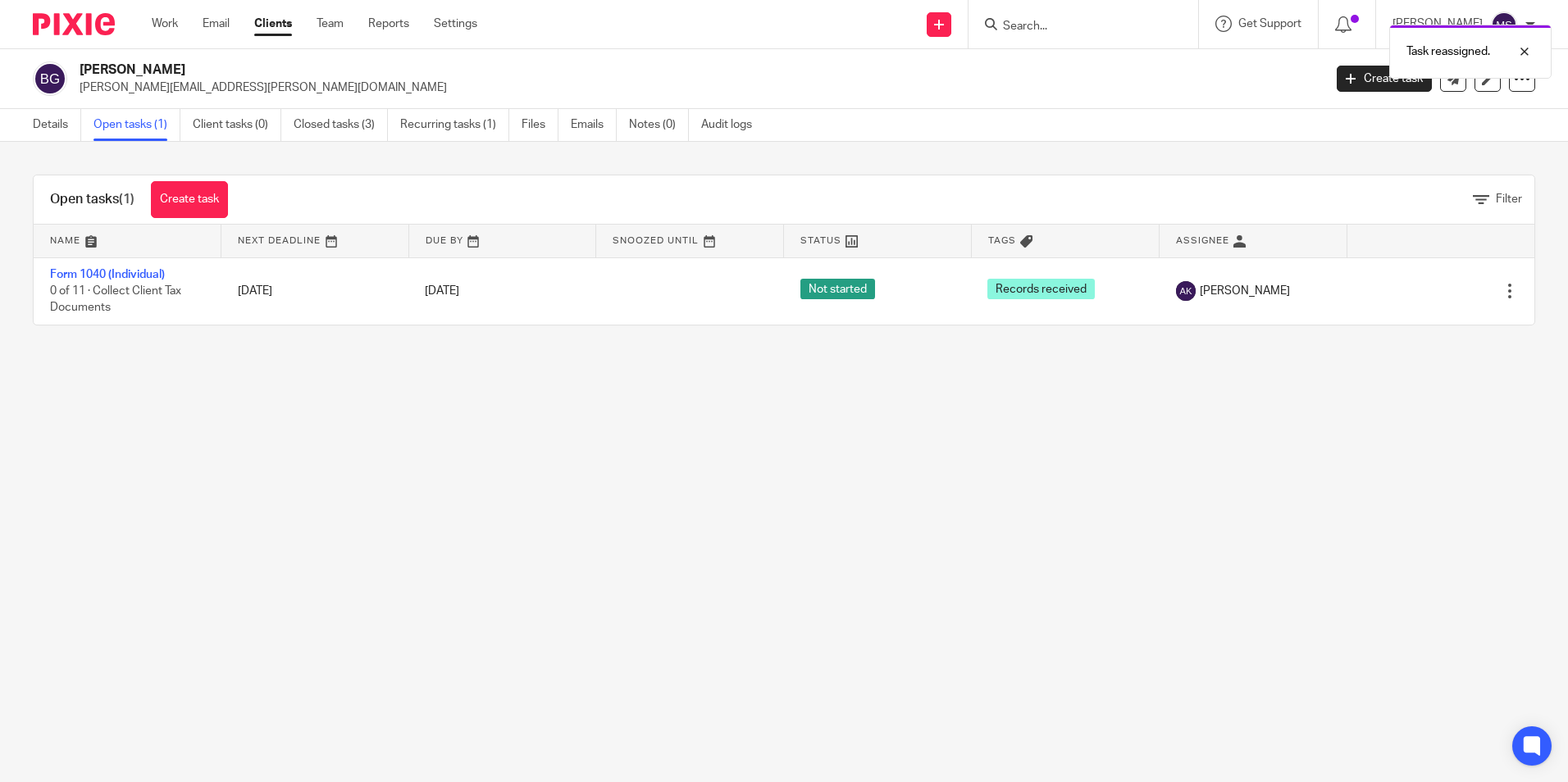
click at [1038, 21] on div "Task reassigned." at bounding box center [1168, 48] width 768 height 63
click at [1034, 26] on div "Task reassigned." at bounding box center [1168, 48] width 768 height 63
click at [1039, 22] on div "Task reassigned." at bounding box center [1168, 48] width 768 height 63
click at [1029, 26] on input "Search" at bounding box center [1075, 27] width 147 height 15
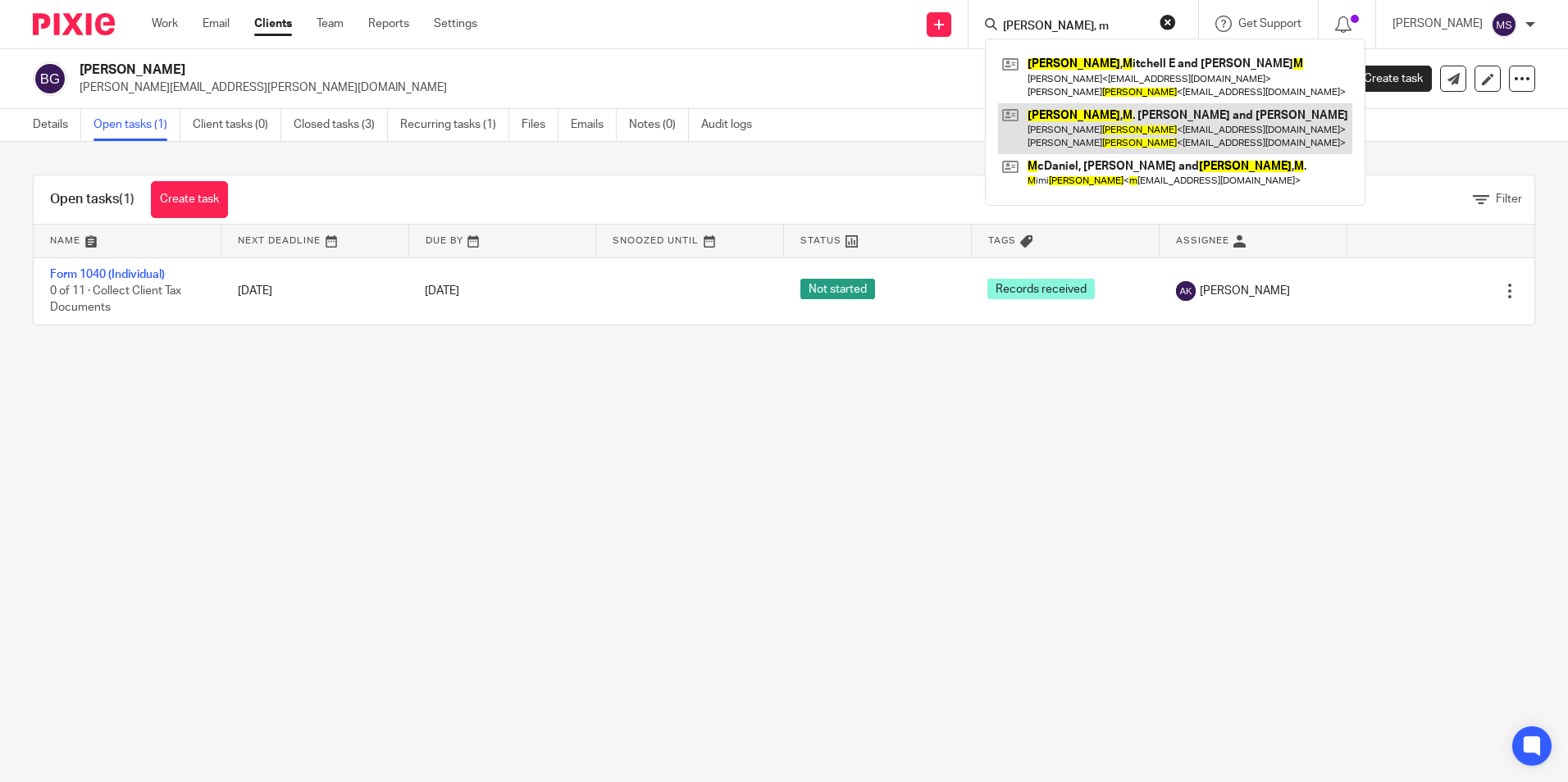
type input "Campbell, m"
click at [1111, 136] on link at bounding box center [1175, 128] width 354 height 51
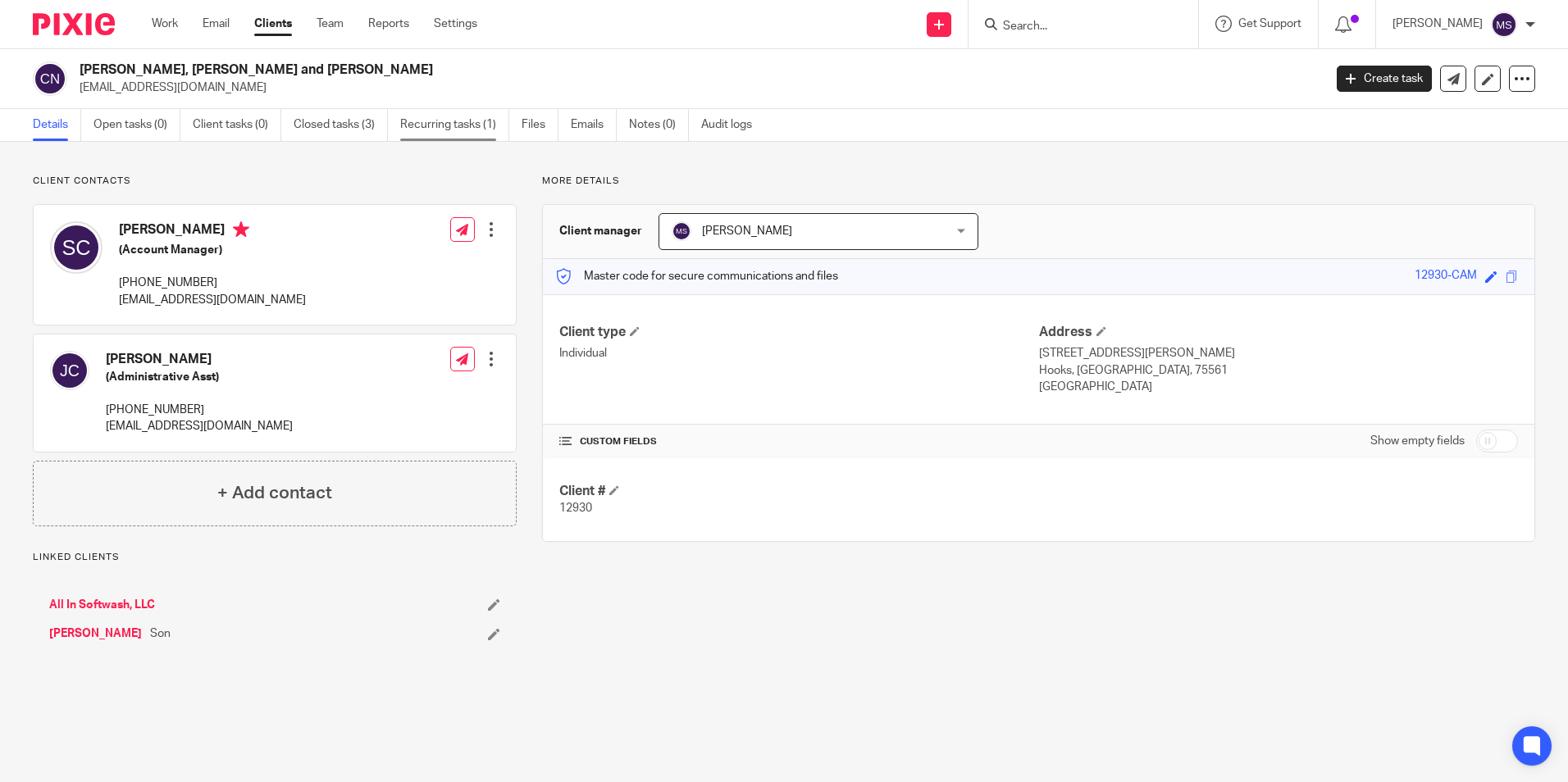
click at [427, 129] on link "Recurring tasks (1)" at bounding box center [455, 124] width 109 height 32
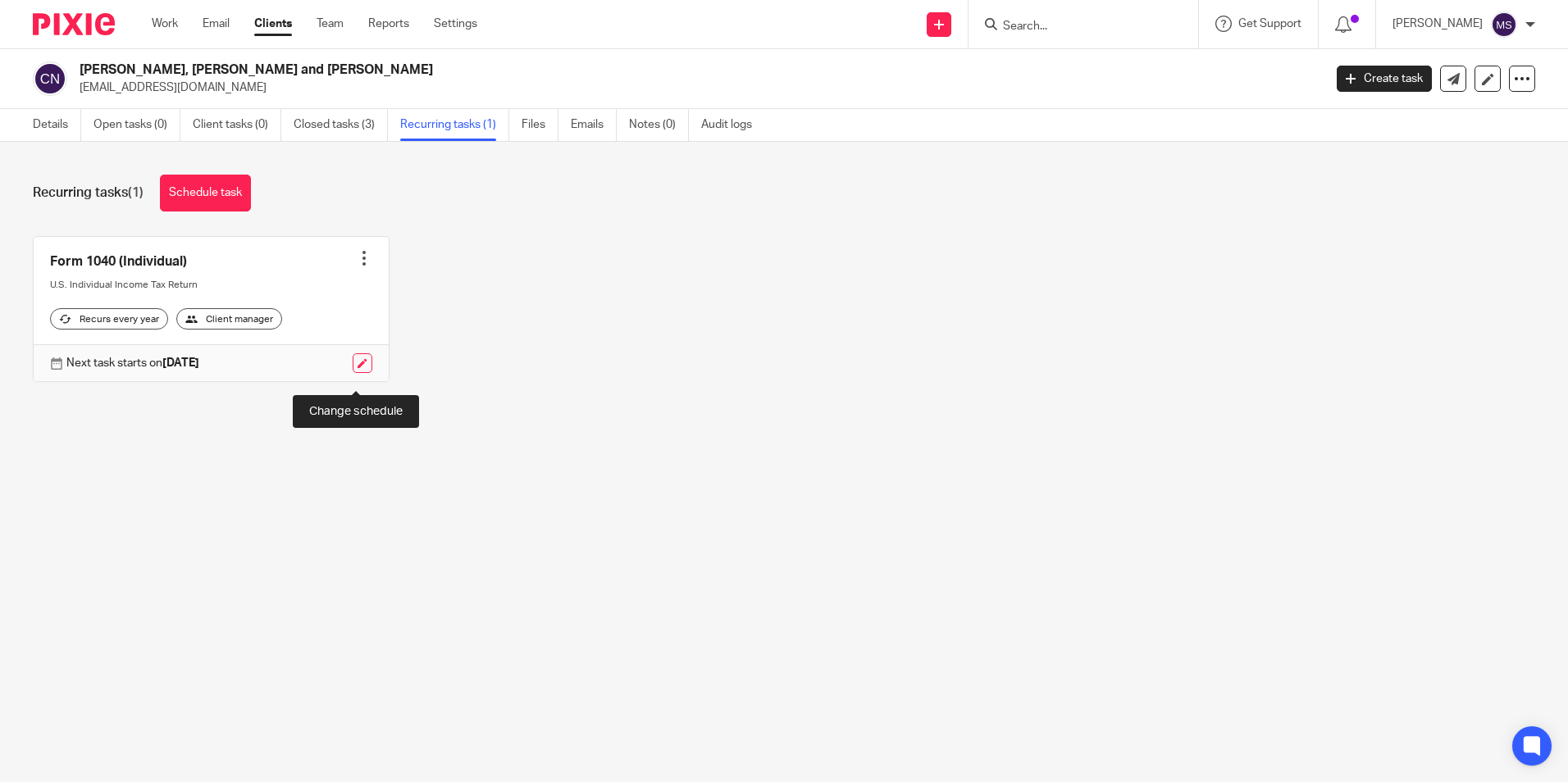
click at [357, 373] on link at bounding box center [362, 363] width 20 height 20
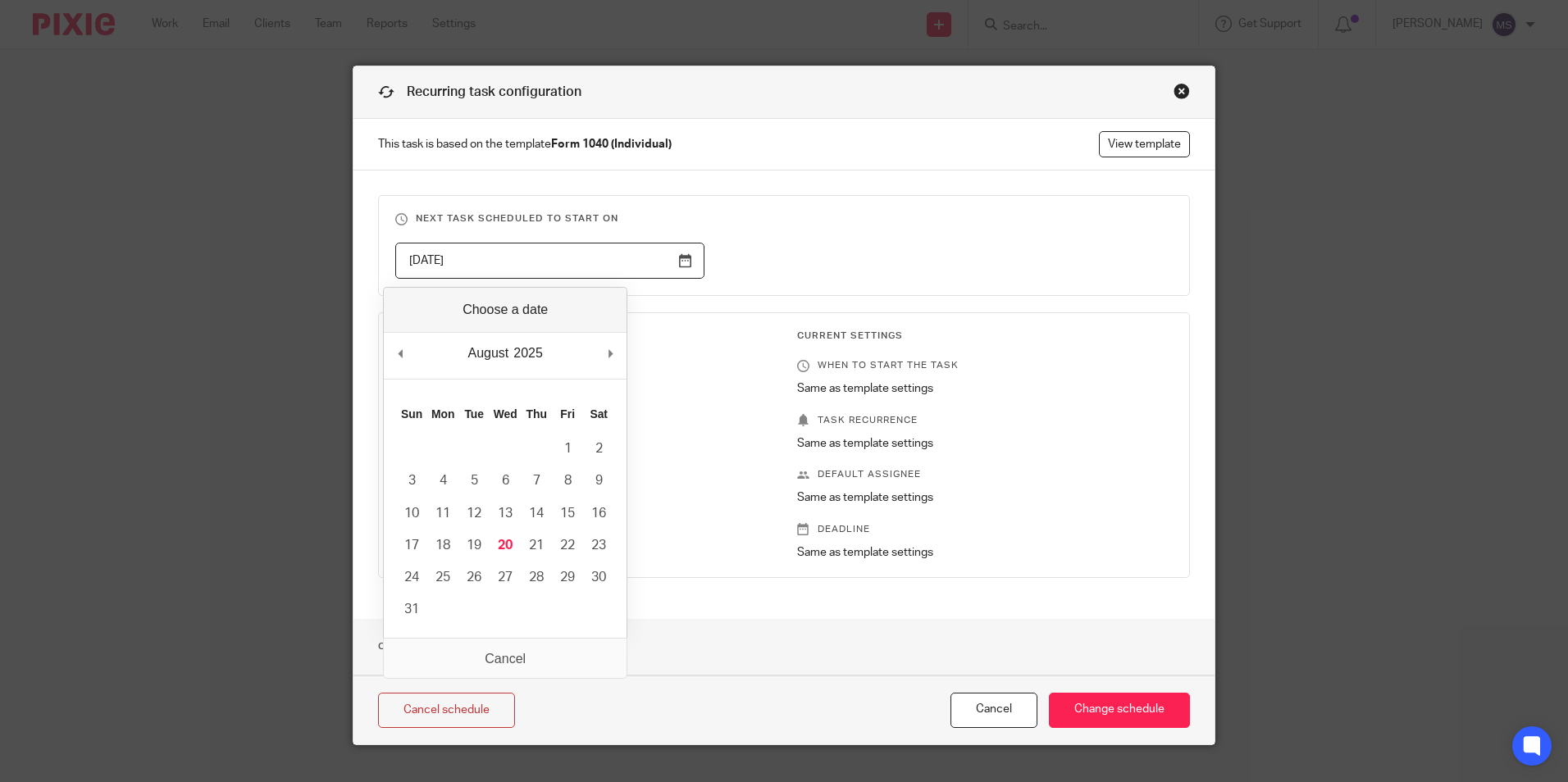
drag, startPoint x: 497, startPoint y: 259, endPoint x: 158, endPoint y: 217, distance: 341.6
click at [158, 217] on div "Recurring task configuration This task is based on the template Form 1040 (Indi…" at bounding box center [784, 391] width 1568 height 782
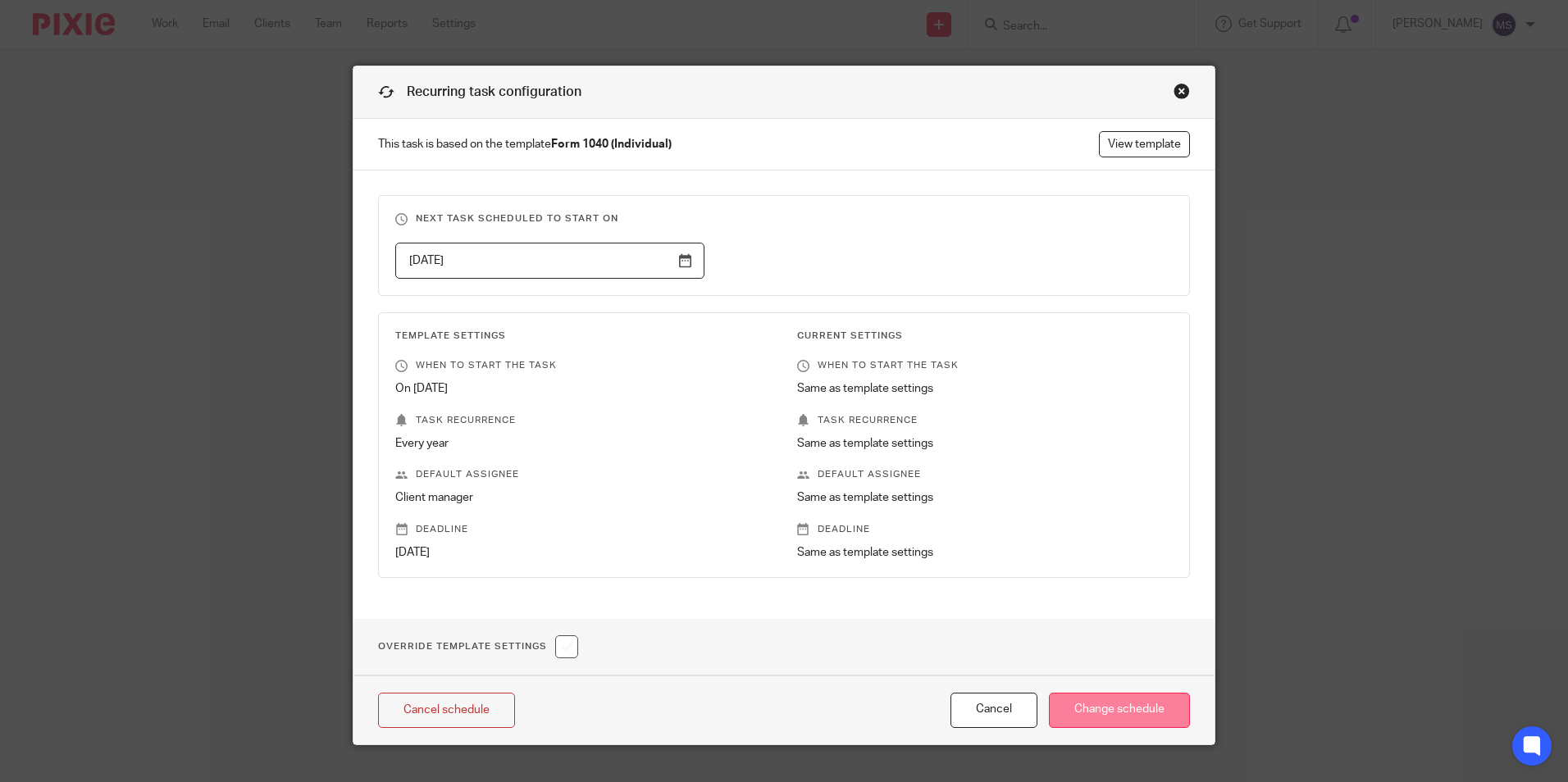
type input "2026-10-17"
click at [1099, 717] on input "Change schedule" at bounding box center [1119, 710] width 141 height 35
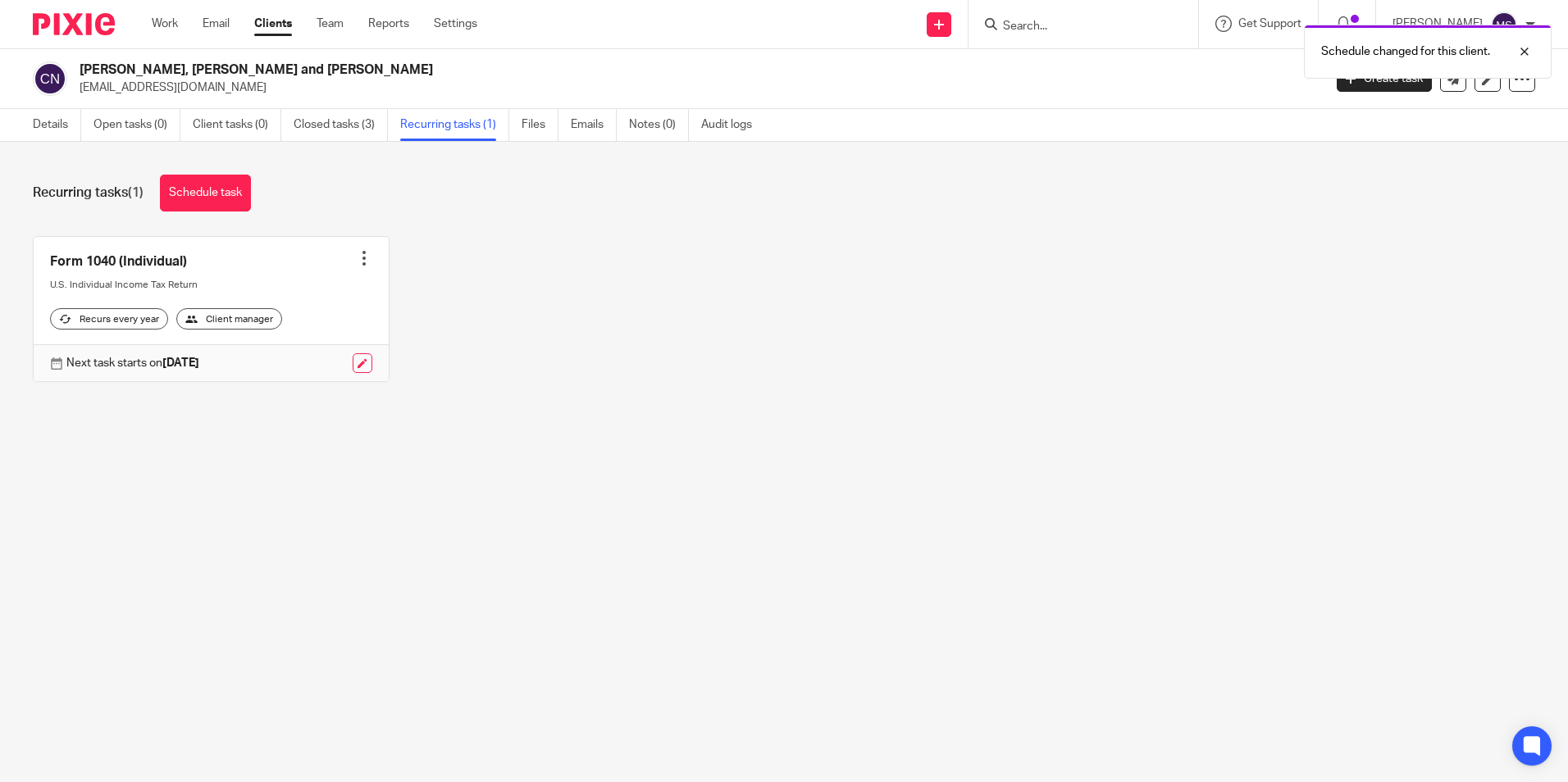
click at [357, 261] on div at bounding box center [364, 258] width 16 height 16
click at [298, 295] on link "Create task" at bounding box center [296, 295] width 131 height 24
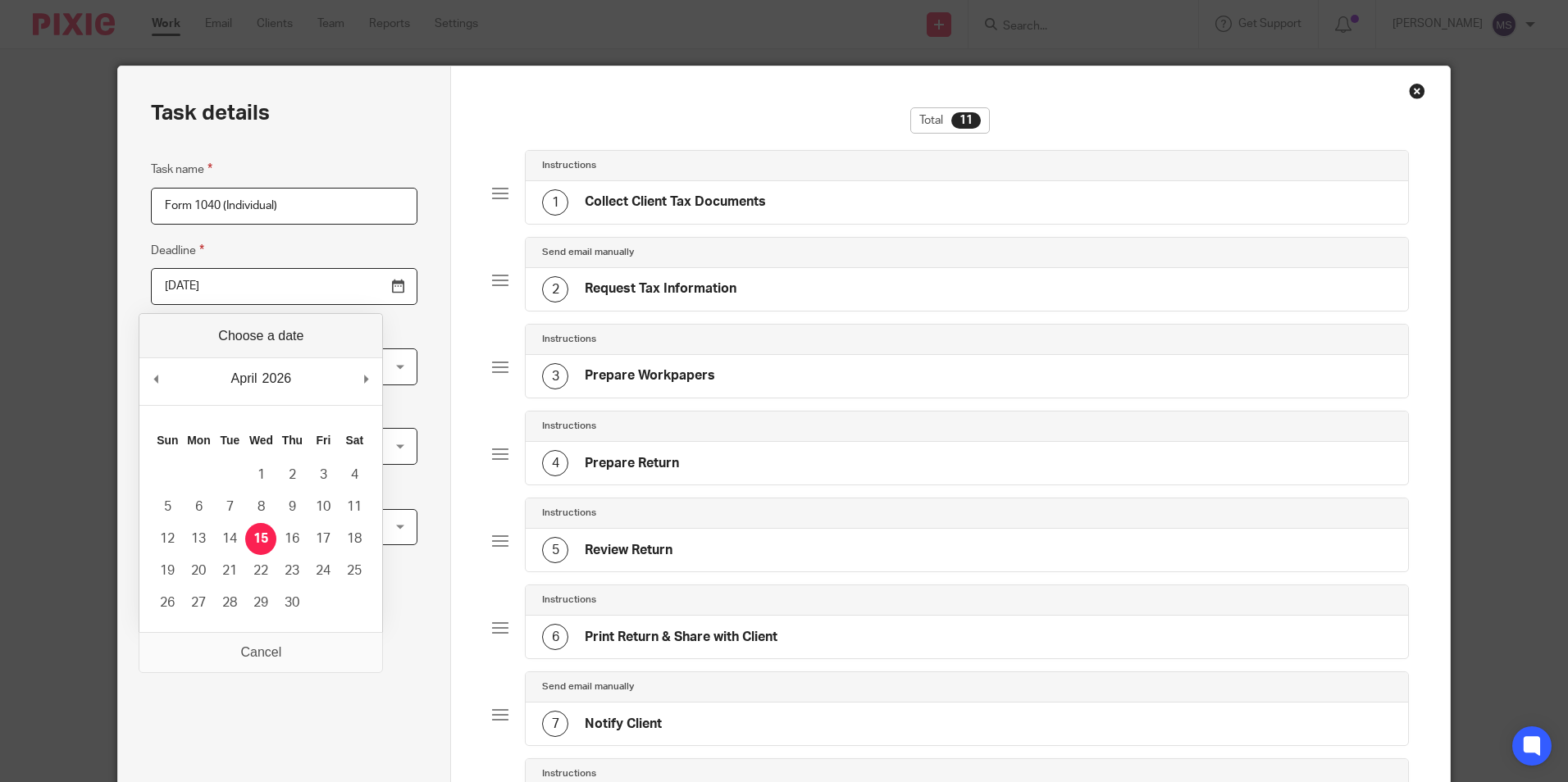
click at [244, 291] on input "2026-04-15" at bounding box center [284, 286] width 267 height 37
type input "2025-10-15"
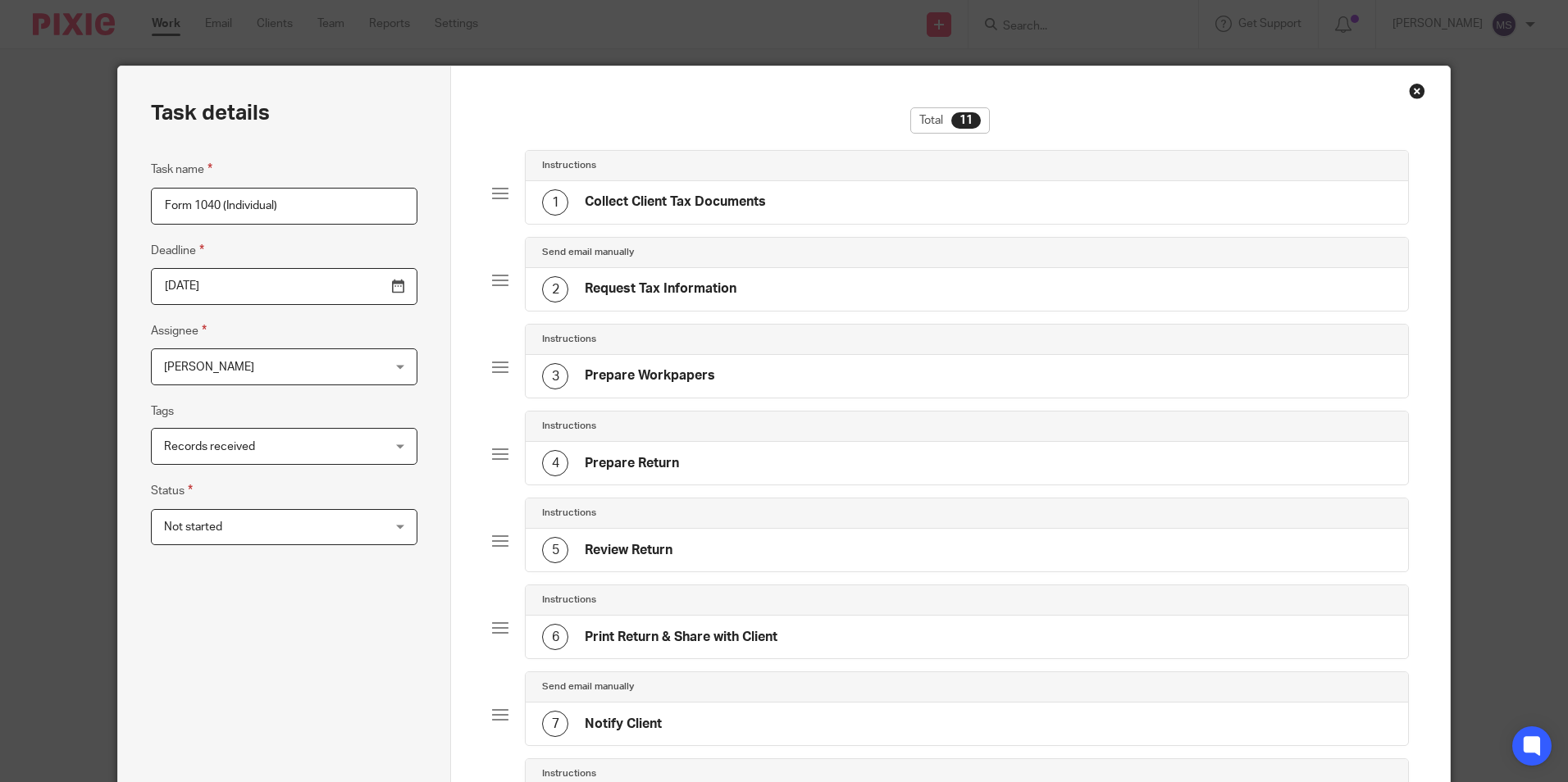
click at [230, 370] on span "[PERSON_NAME]" at bounding box center [264, 366] width 202 height 35
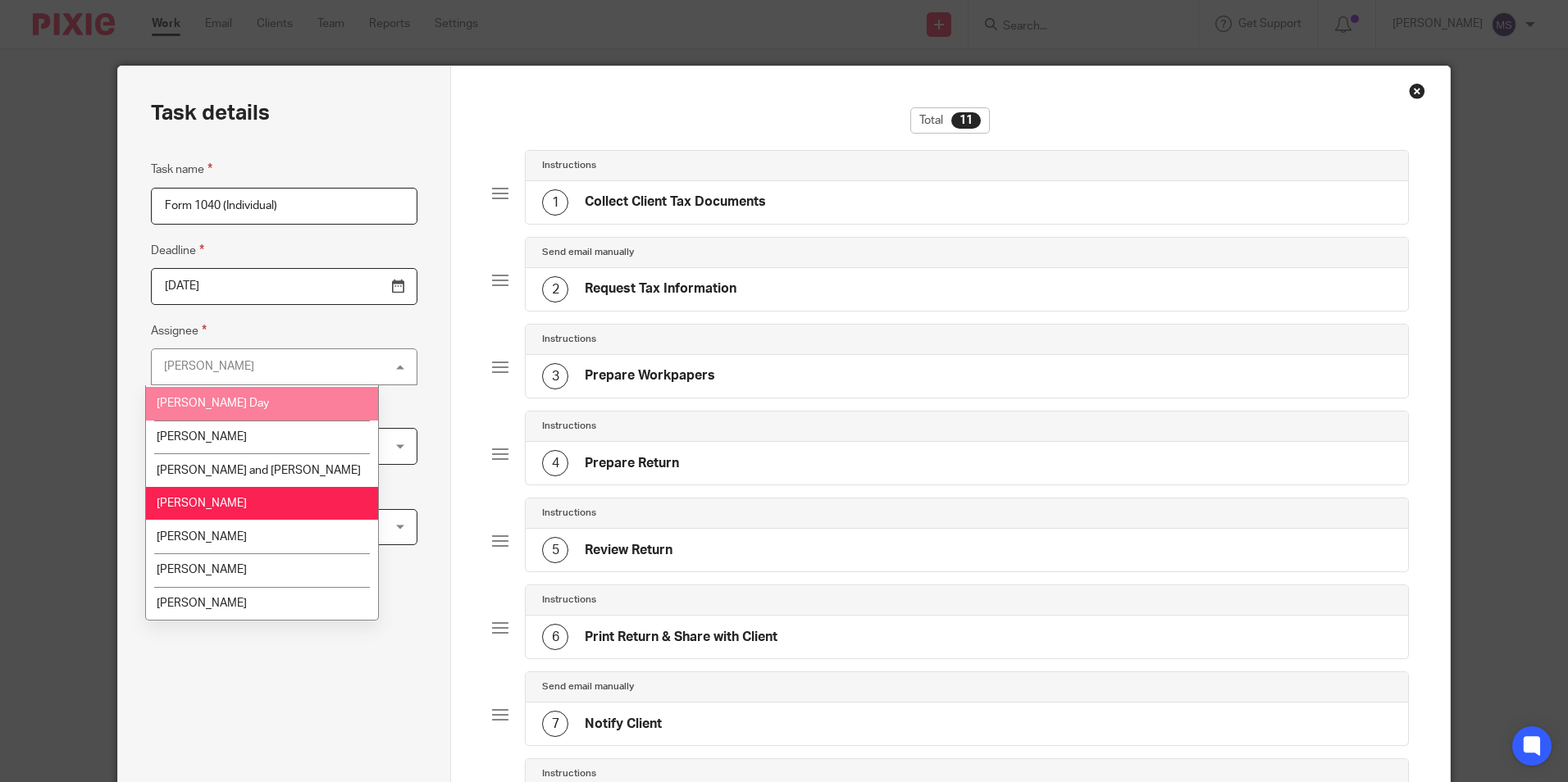
scroll to position [164, 0]
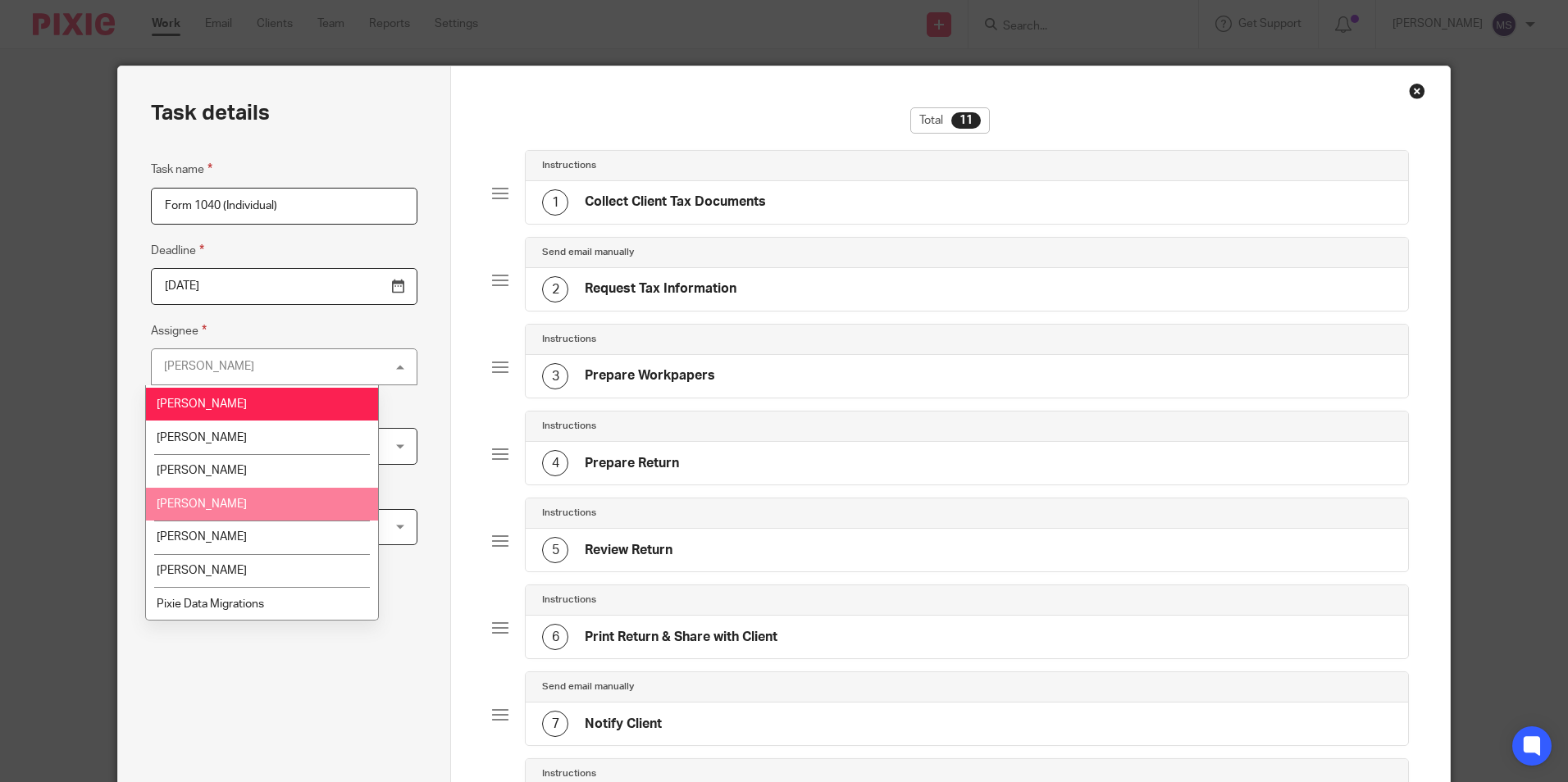
click at [217, 498] on span "Michael Smith" at bounding box center [202, 504] width 91 height 12
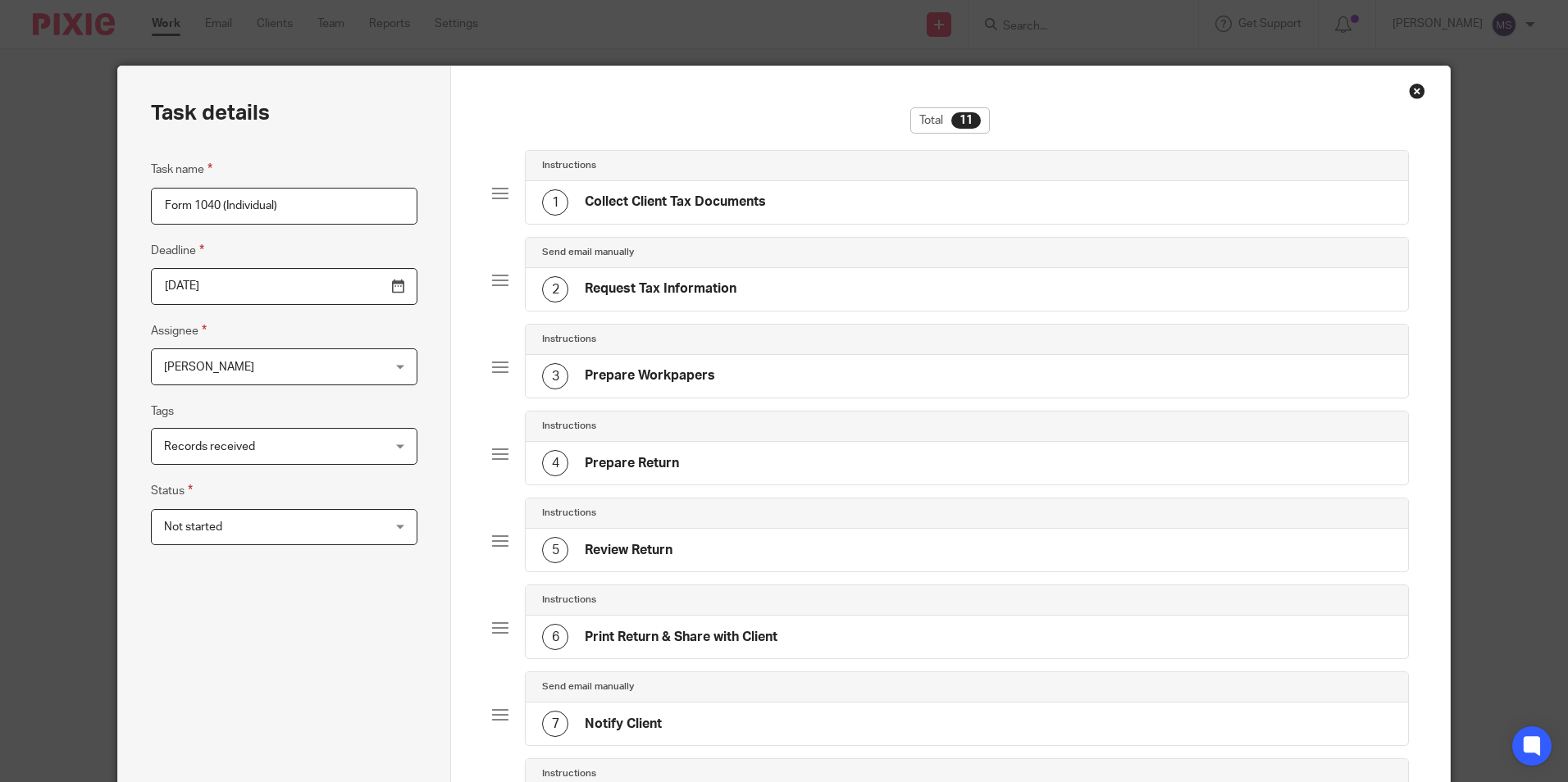
scroll to position [561, 0]
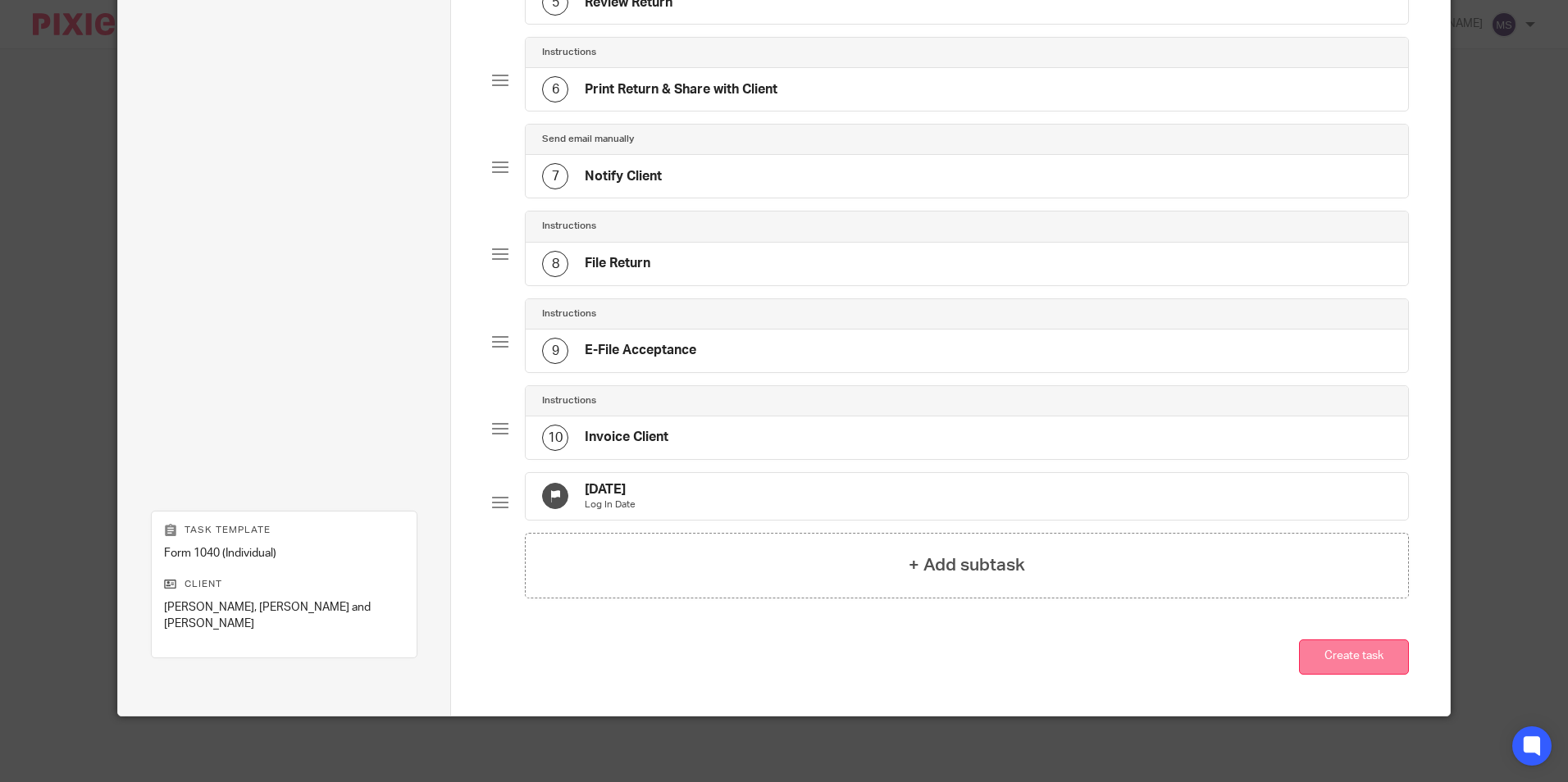
click at [1343, 663] on button "Create task" at bounding box center [1353, 657] width 110 height 35
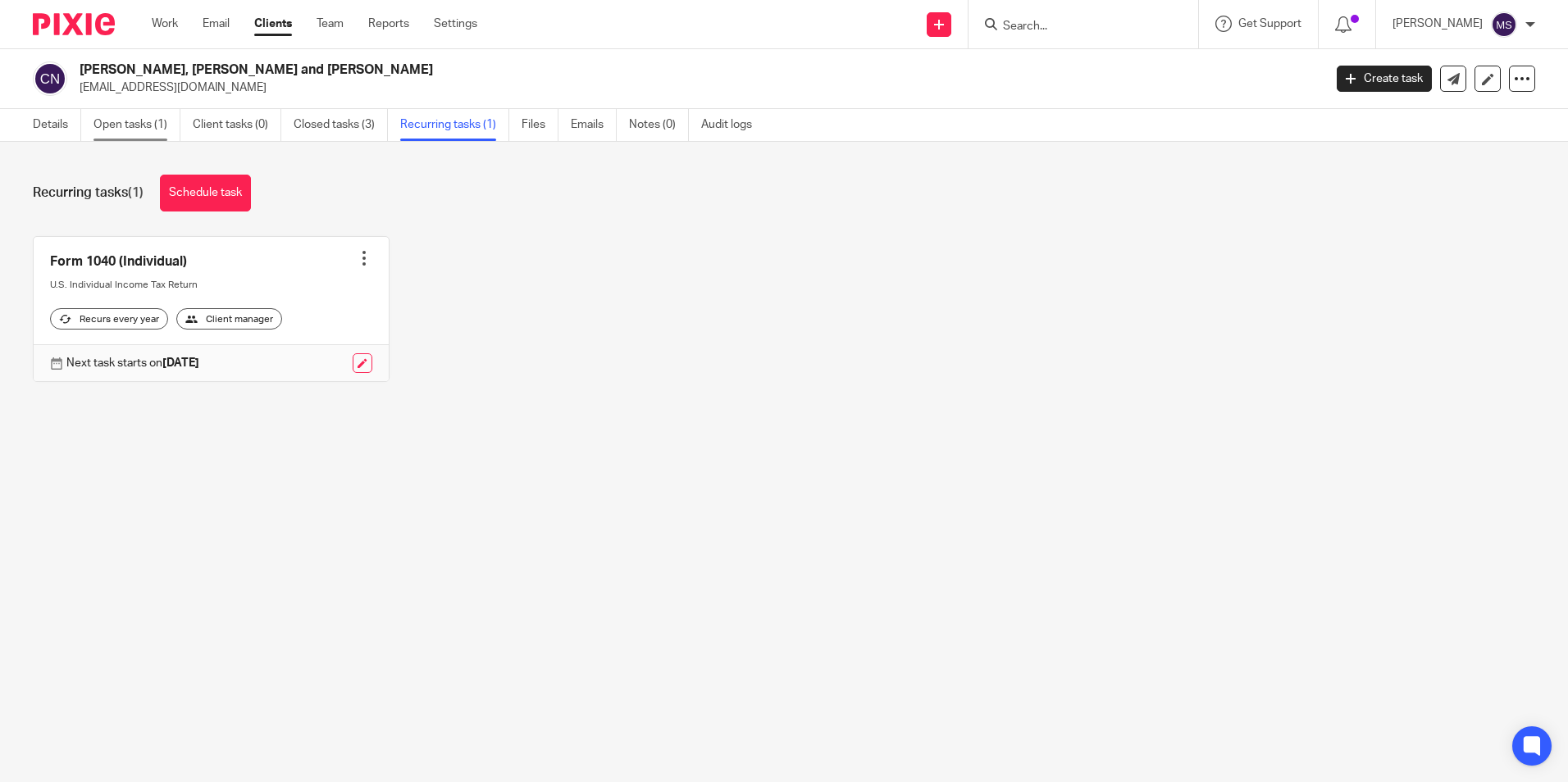
click at [133, 119] on link "Open tasks (1)" at bounding box center [138, 124] width 87 height 32
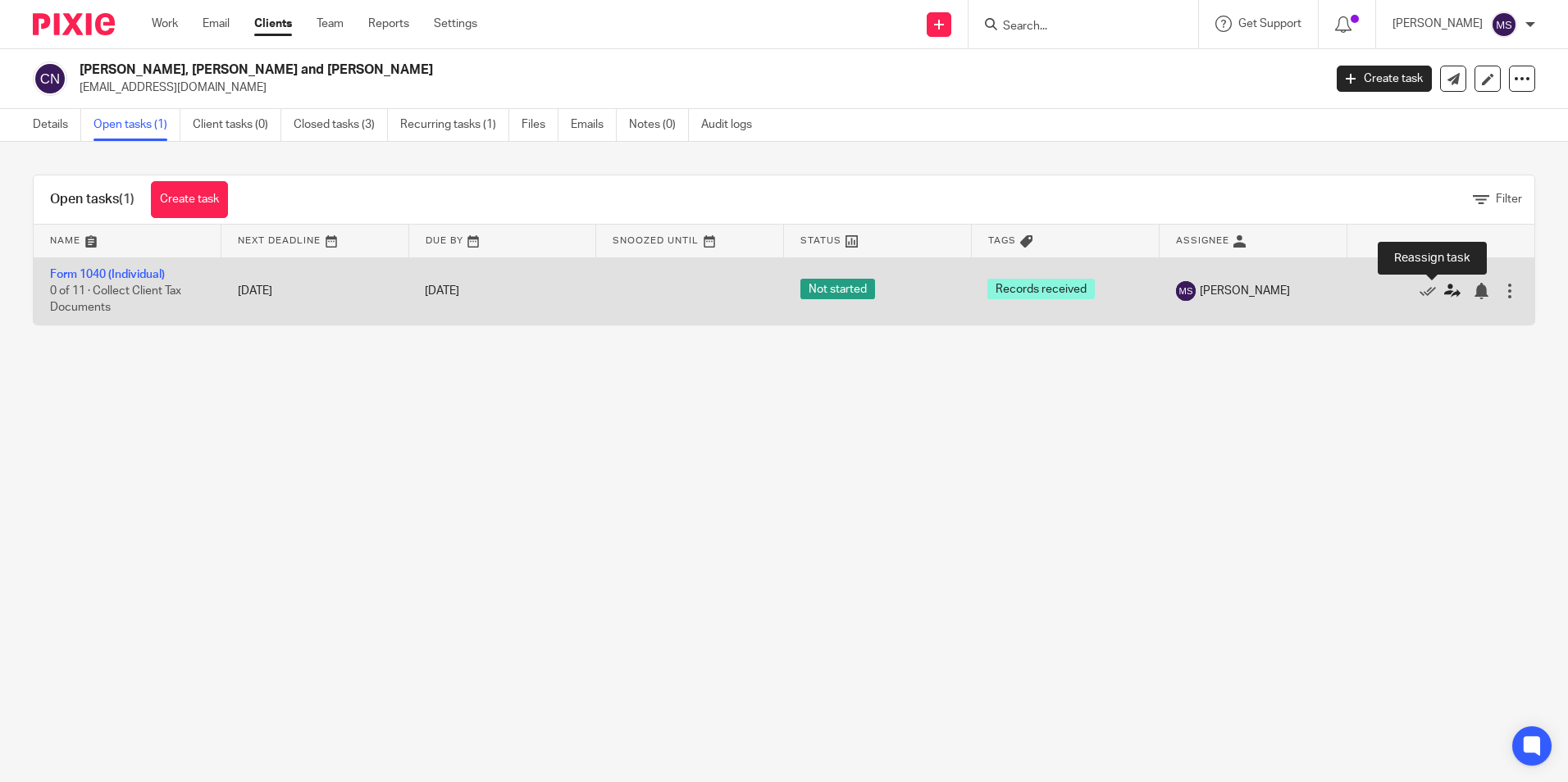
click at [1444, 291] on icon at bounding box center [1452, 291] width 16 height 16
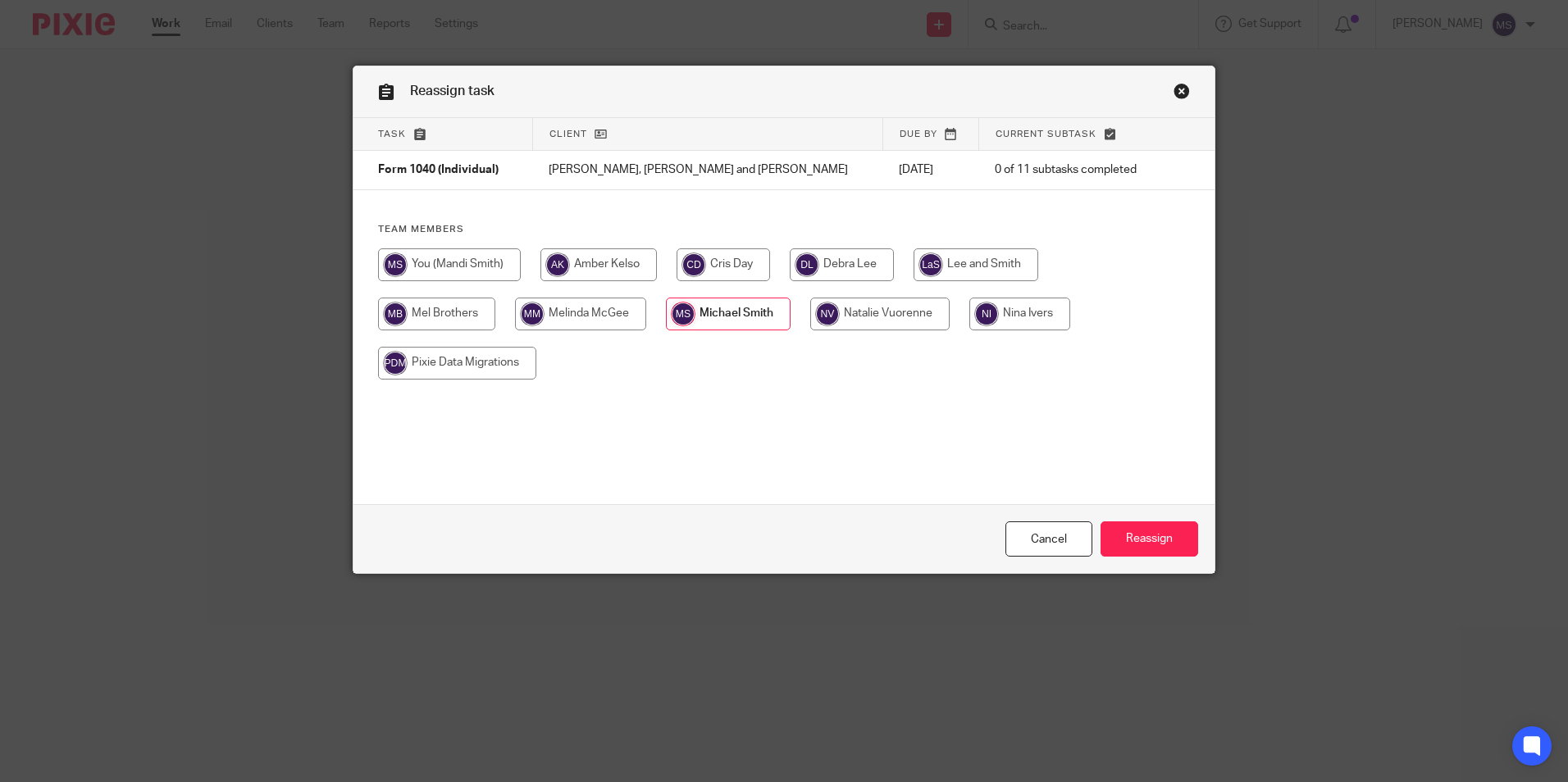
click at [595, 265] on input "radio" at bounding box center [598, 265] width 116 height 33
radio input "true"
click at [1152, 540] on input "Reassign" at bounding box center [1149, 538] width 97 height 35
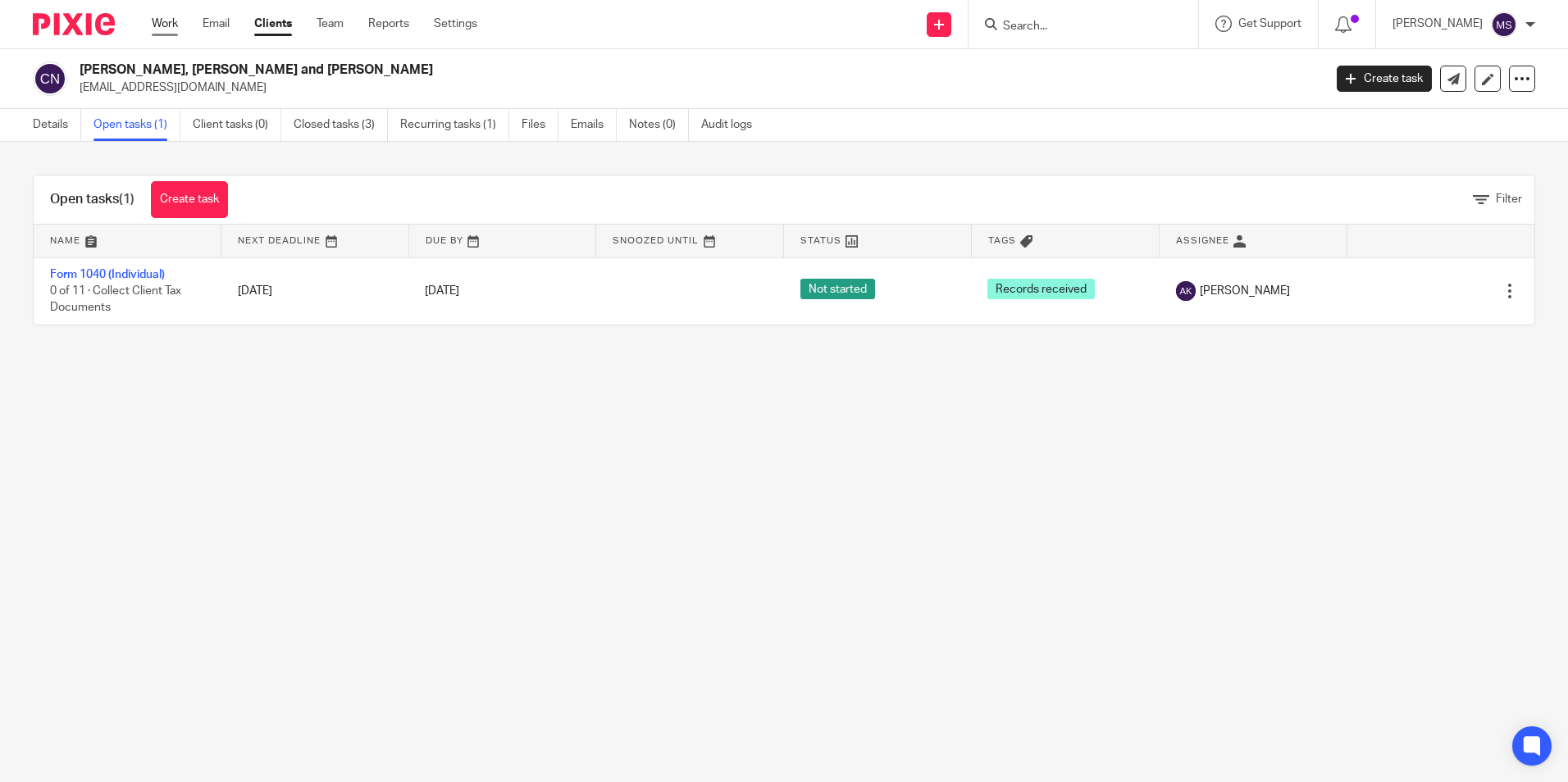
click at [164, 27] on link "Work" at bounding box center [165, 24] width 26 height 16
